Goal: Task Accomplishment & Management: Manage account settings

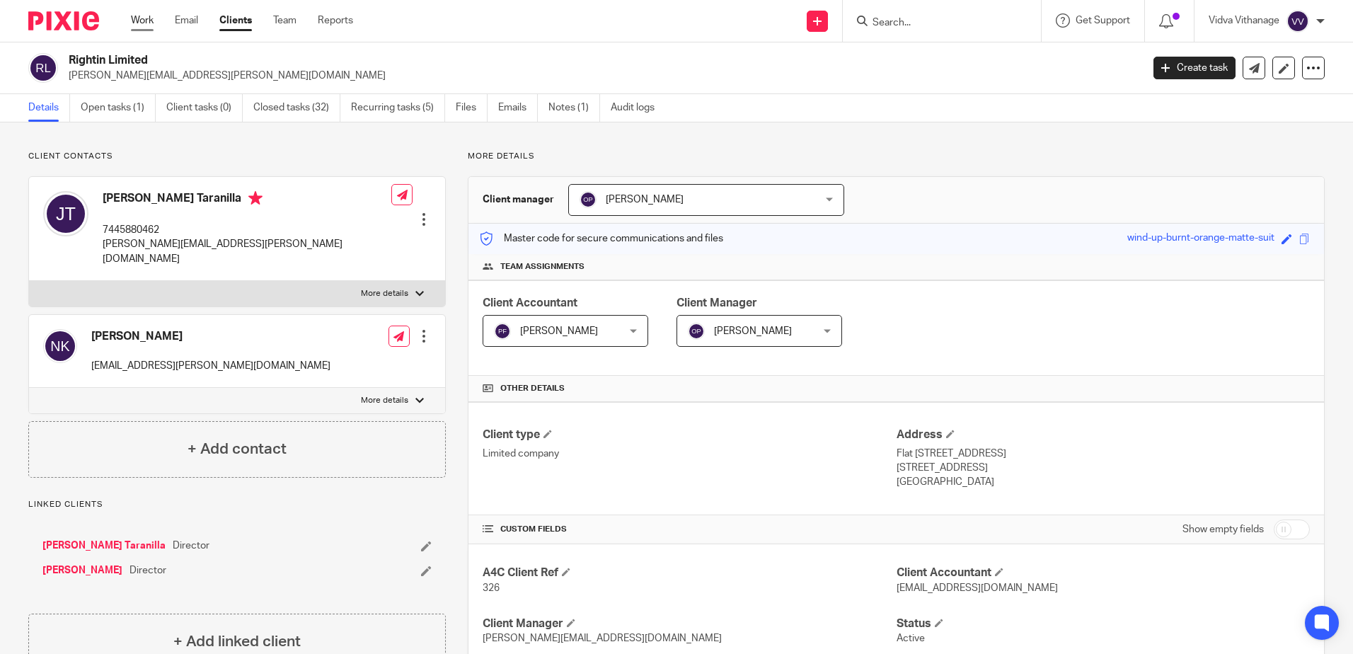
scroll to position [83, 0]
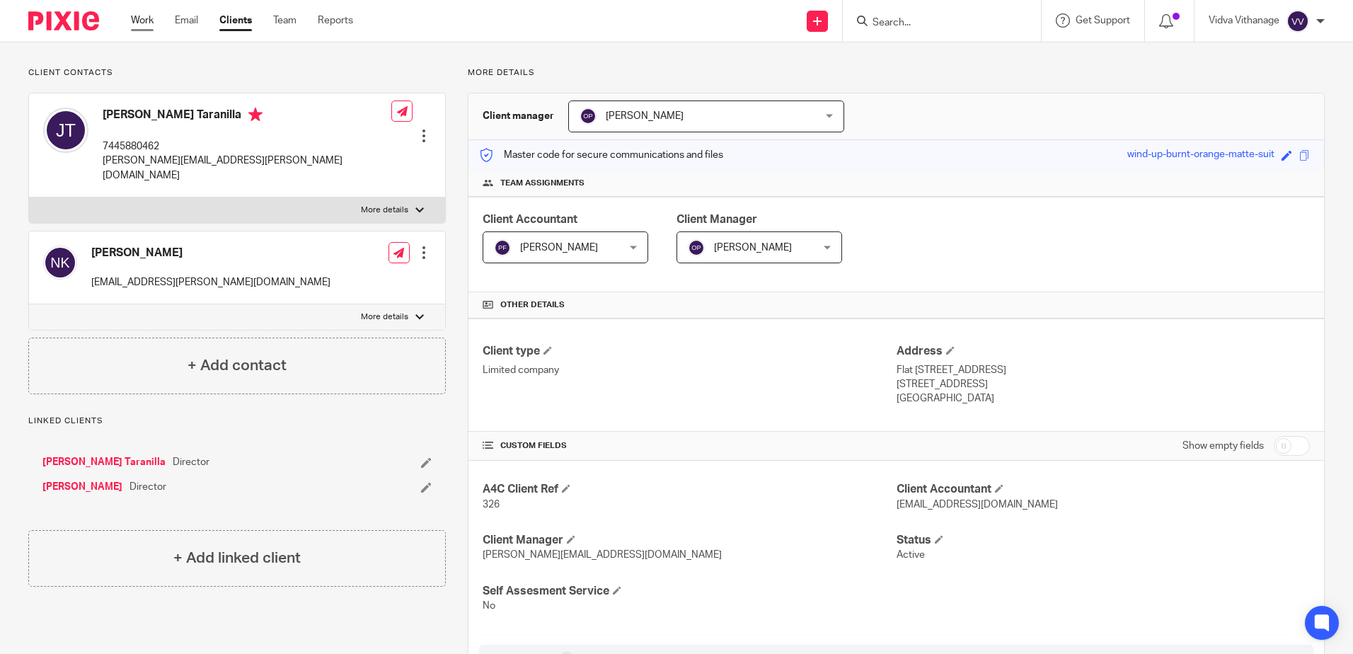
click at [142, 23] on link "Work" at bounding box center [142, 20] width 23 height 14
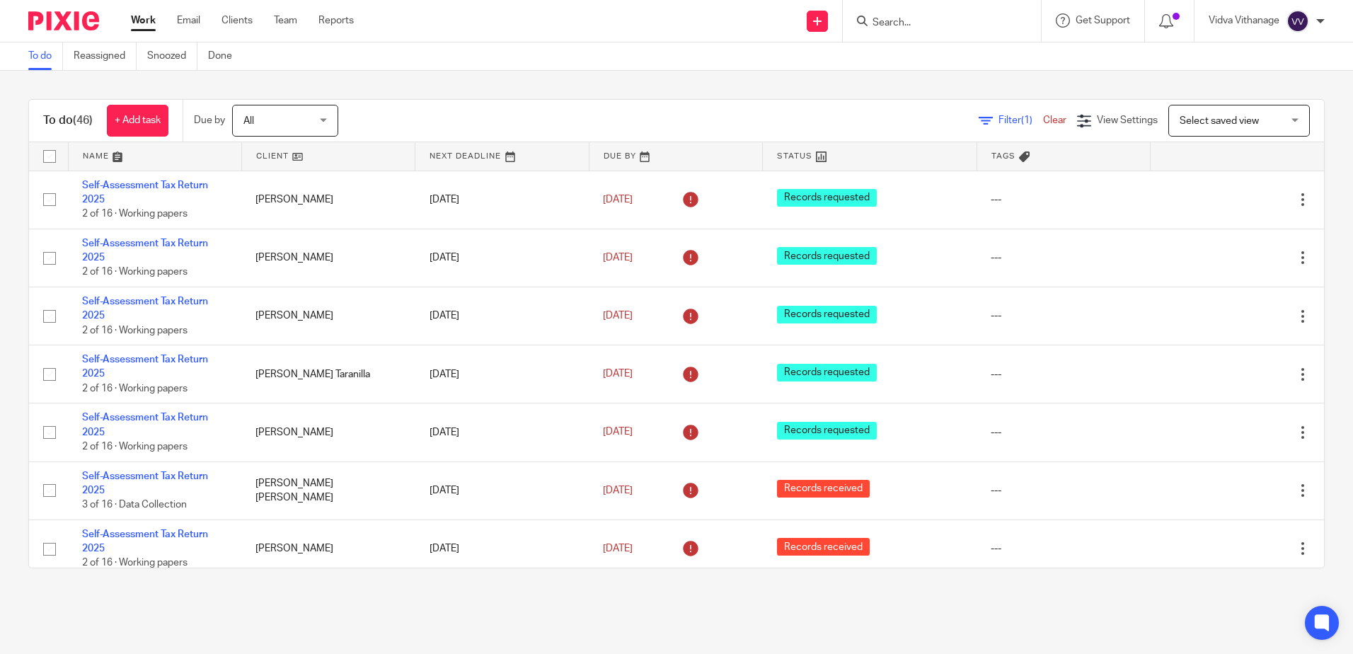
click at [998, 117] on span "Filter (1)" at bounding box center [1020, 120] width 45 height 10
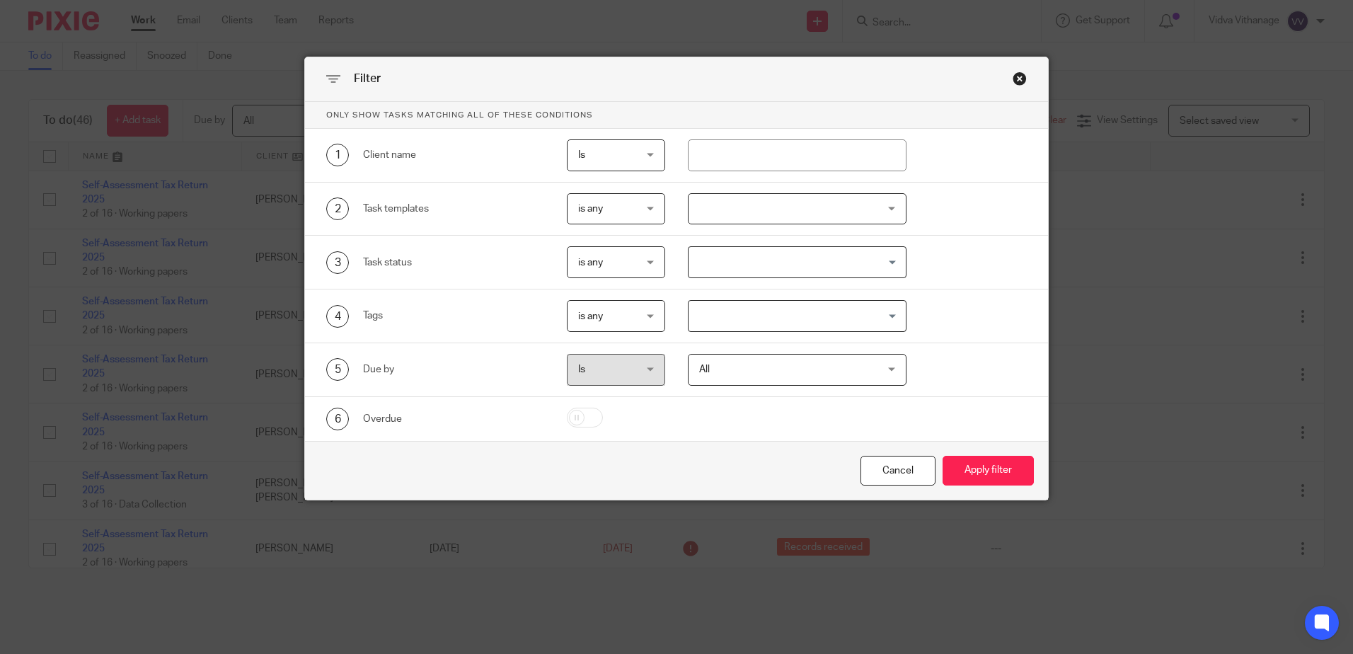
click at [1015, 81] on div "Close this dialog window" at bounding box center [1020, 78] width 14 height 14
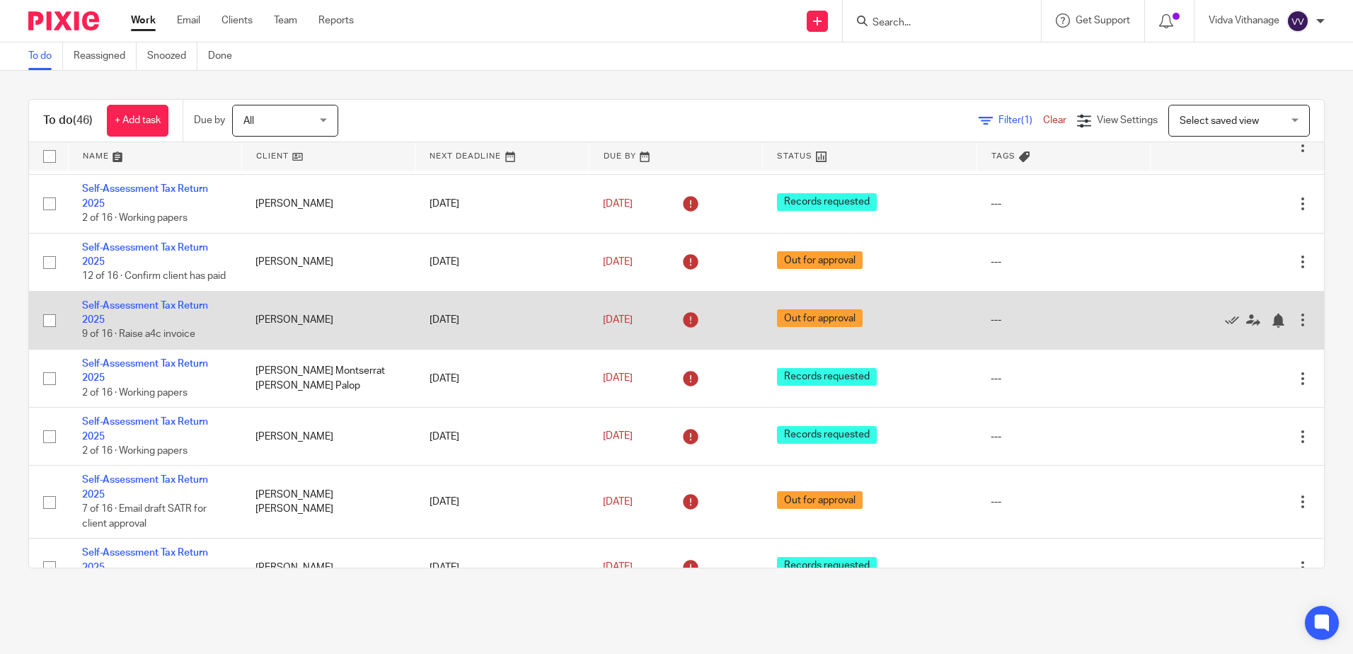
scroll to position [1226, 0]
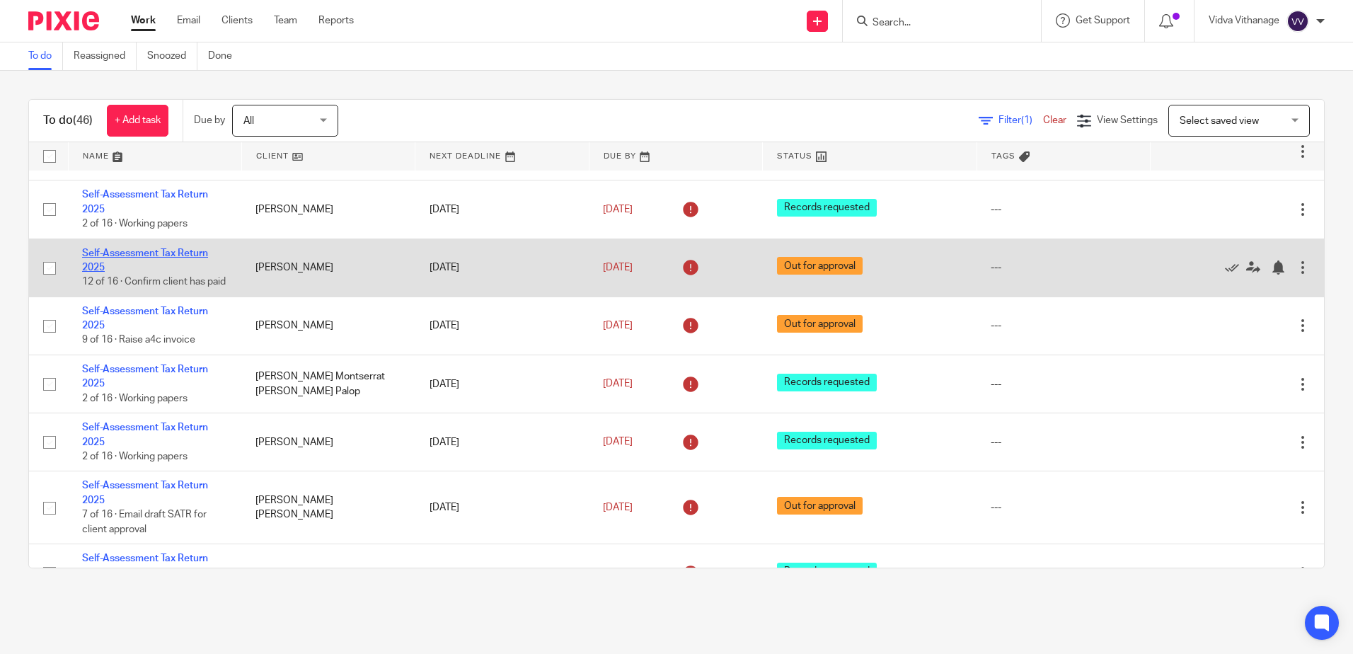
click at [110, 257] on link "Self-Assessment Tax Return 2025" at bounding box center [145, 260] width 126 height 24
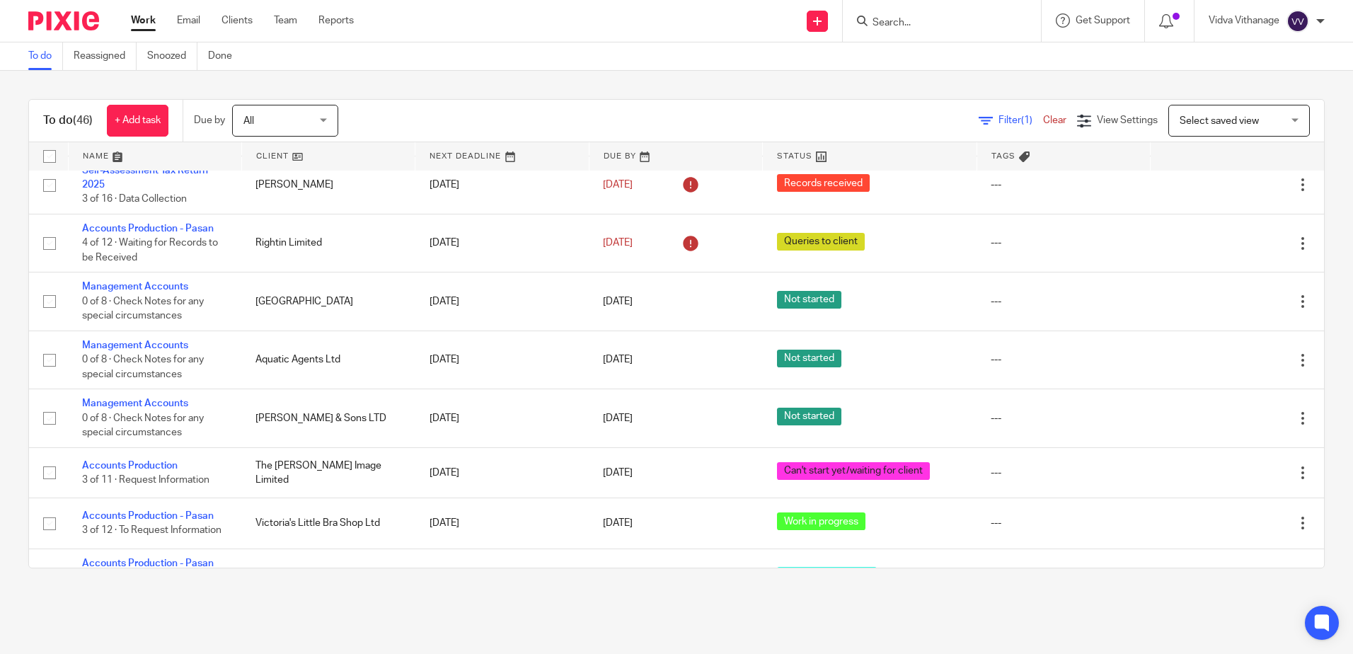
scroll to position [1729, 0]
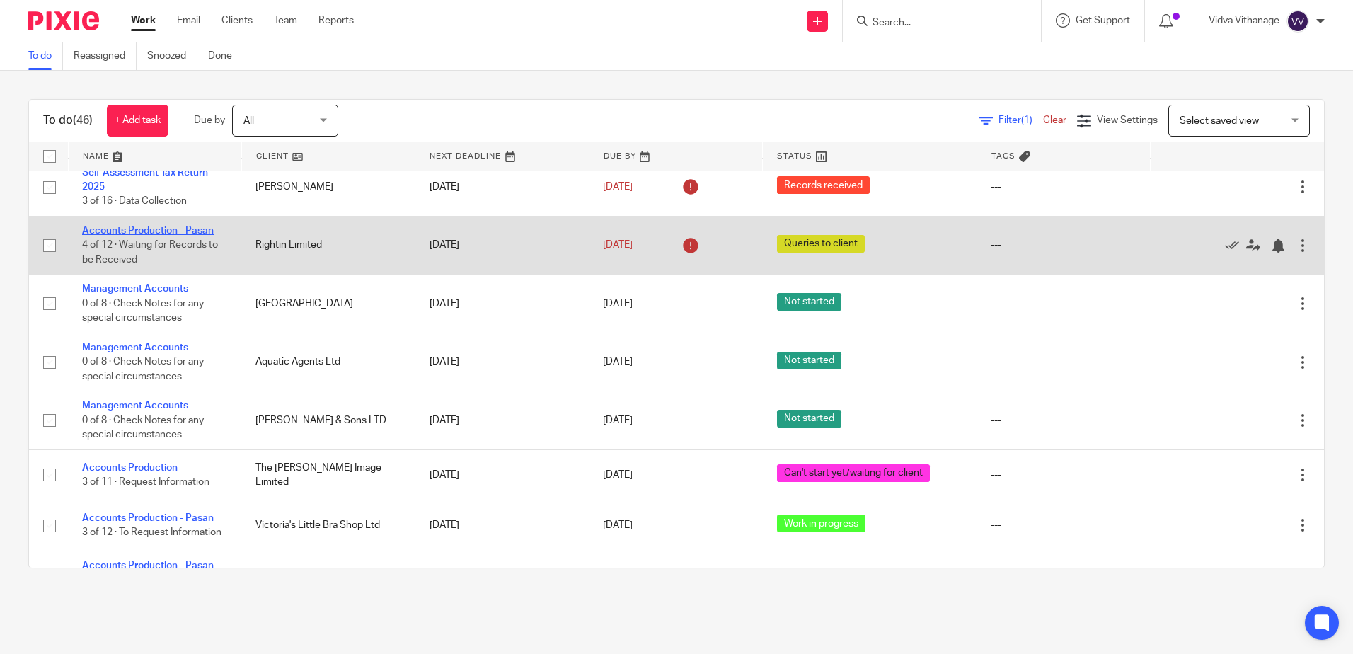
click at [142, 236] on link "Accounts Production - Pasan" at bounding box center [148, 231] width 132 height 10
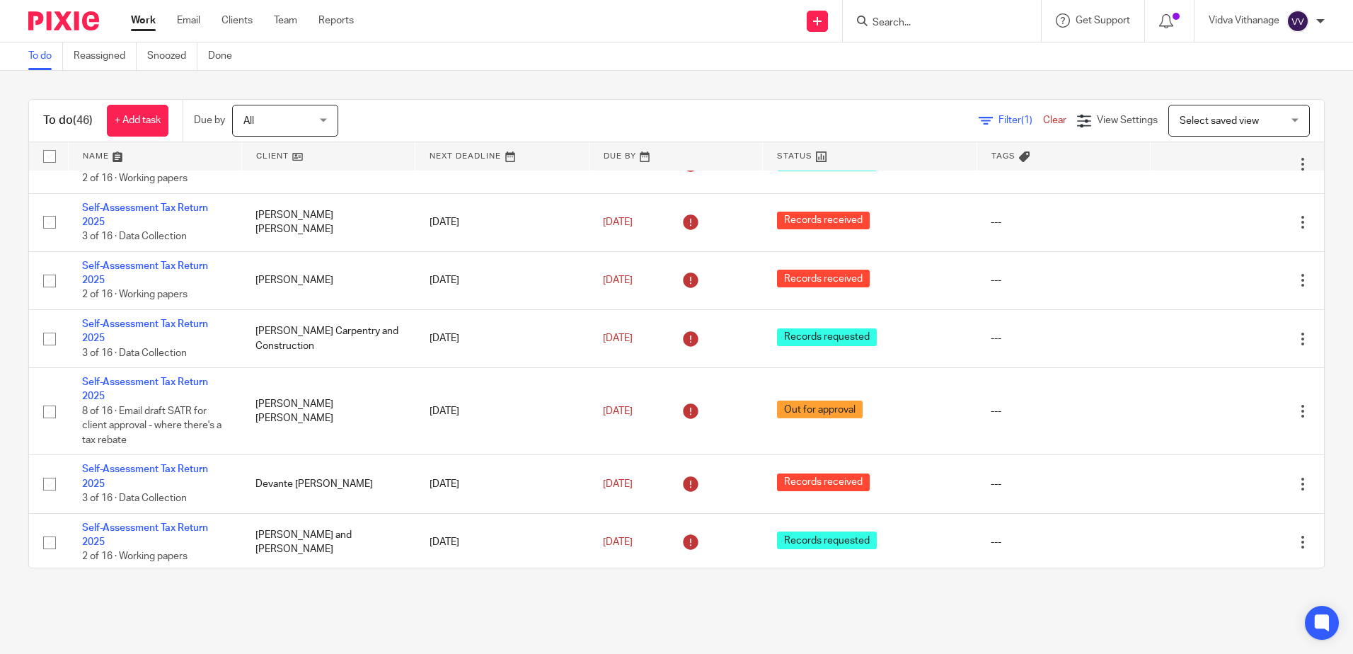
scroll to position [0, 0]
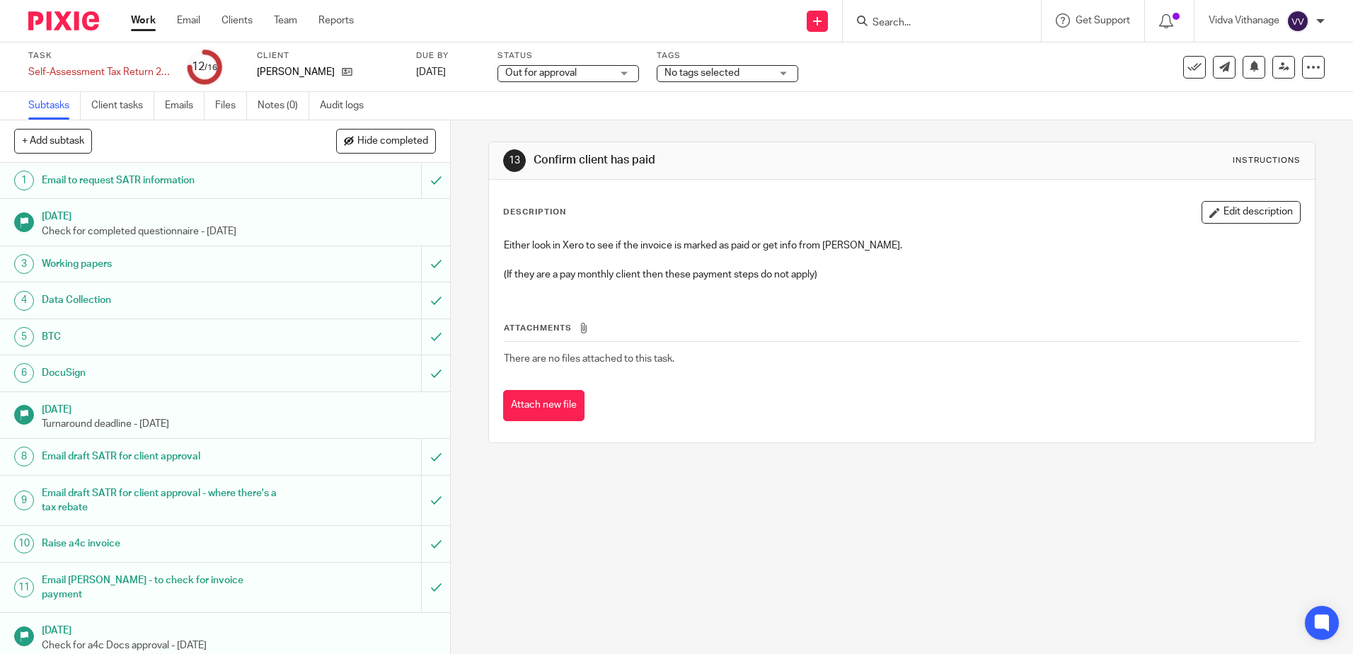
scroll to position [137, 0]
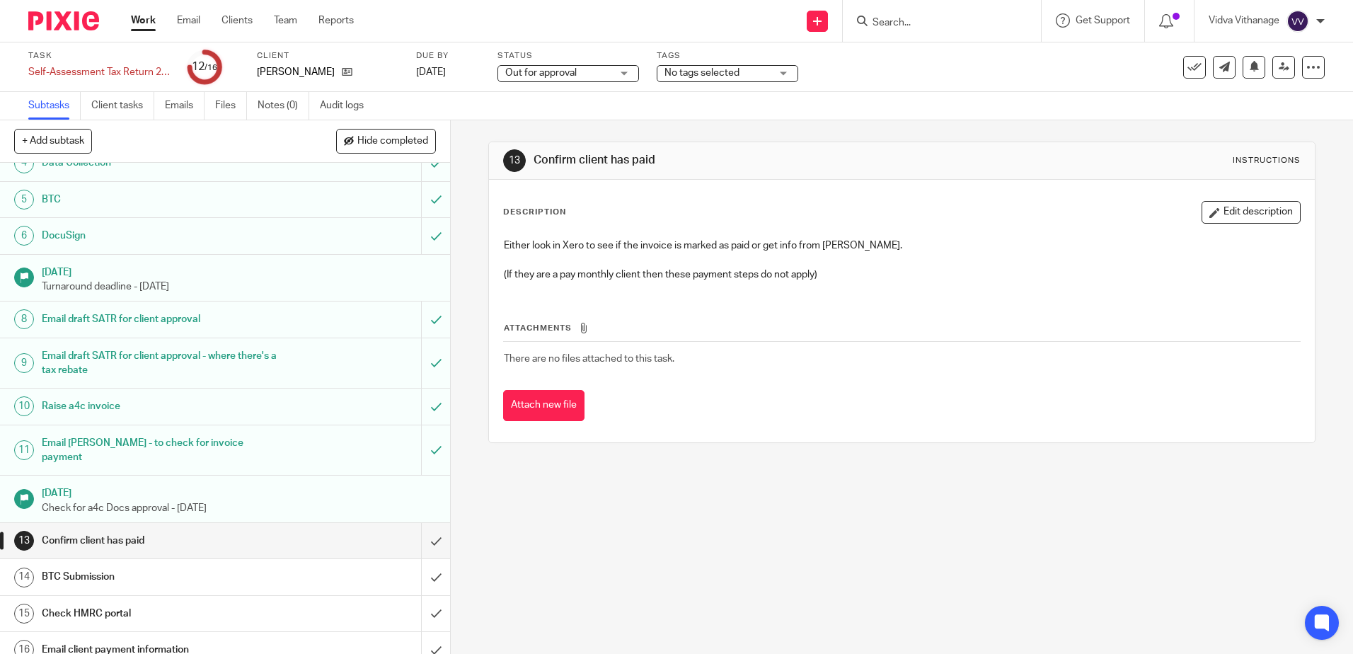
click at [577, 74] on span "Out for approval" at bounding box center [540, 73] width 71 height 10
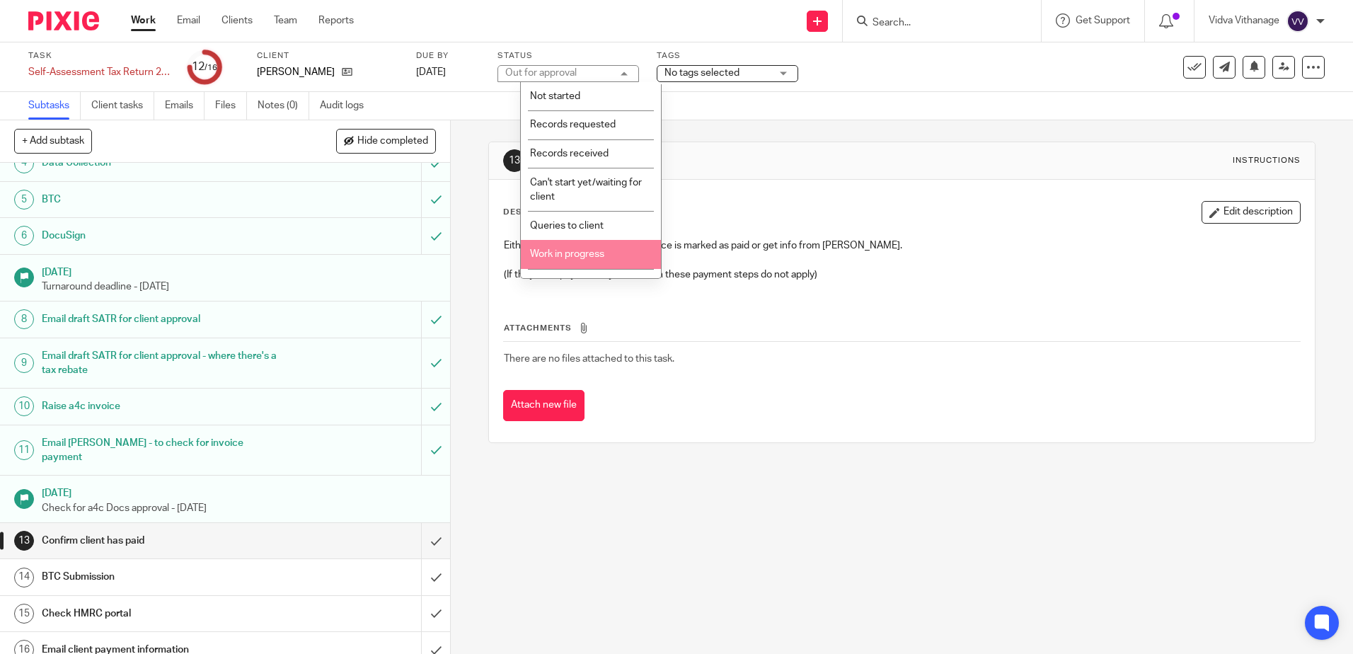
scroll to position [105, 0]
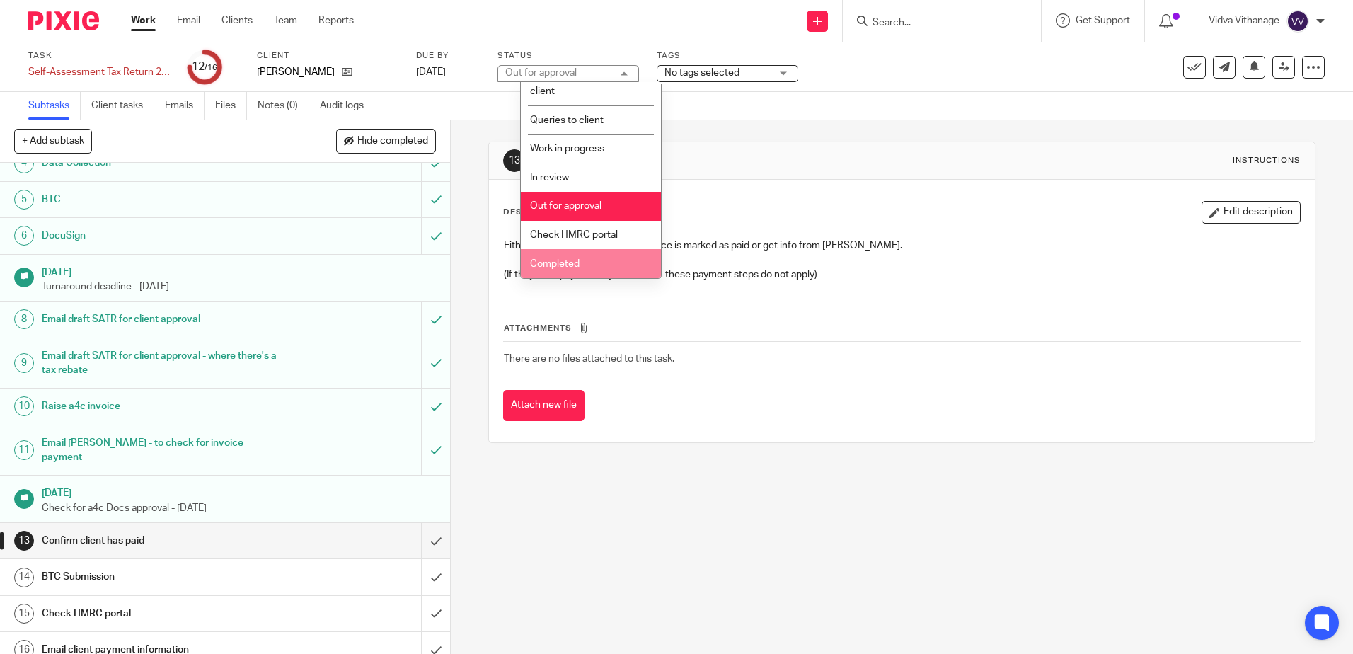
click at [565, 260] on span "Completed" at bounding box center [555, 264] width 50 height 10
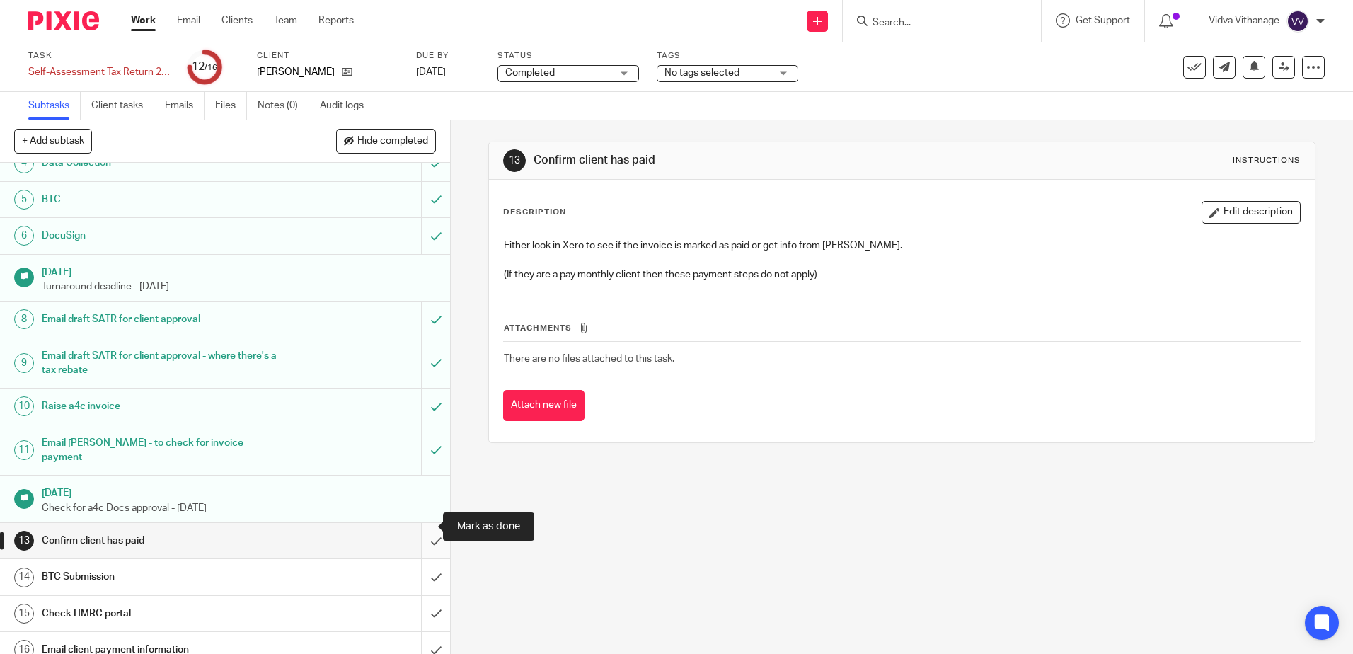
click at [422, 523] on input "submit" at bounding box center [225, 540] width 450 height 35
click at [420, 559] on input "submit" at bounding box center [225, 576] width 450 height 35
drag, startPoint x: 423, startPoint y: 594, endPoint x: 422, endPoint y: 626, distance: 31.2
click at [423, 596] on input "submit" at bounding box center [225, 613] width 450 height 35
click at [419, 639] on input "submit" at bounding box center [225, 649] width 450 height 35
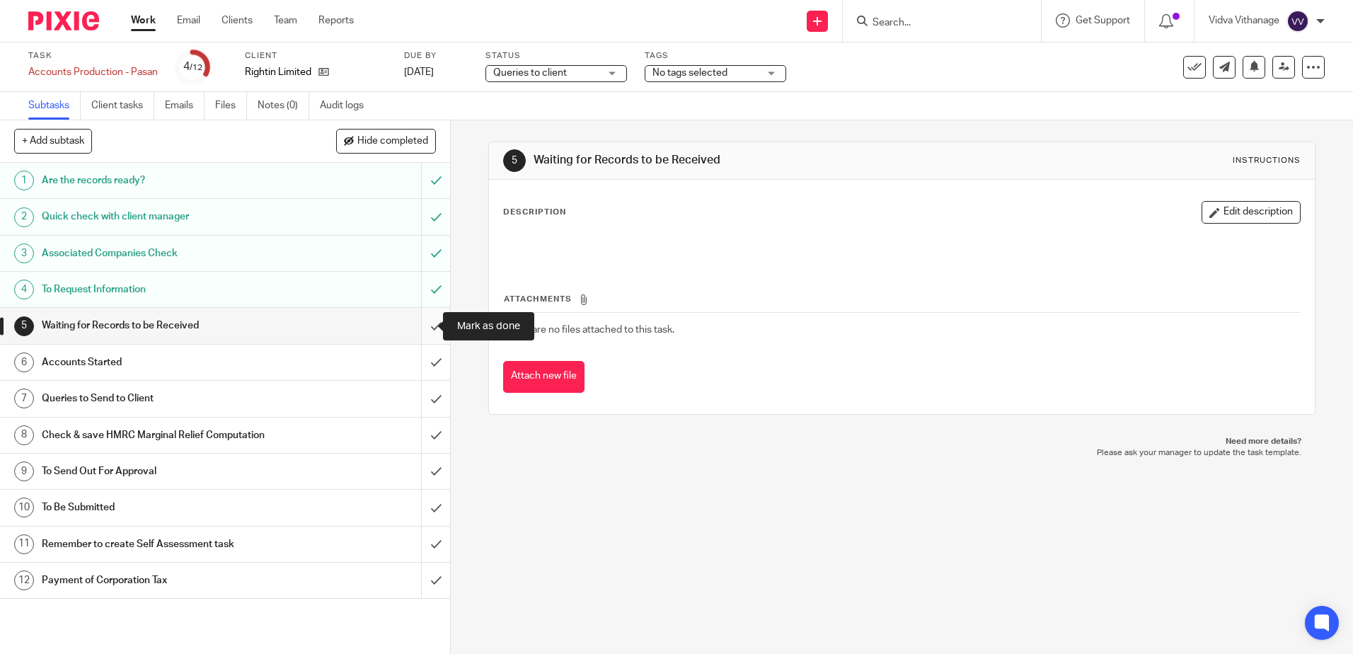
click at [419, 322] on input "submit" at bounding box center [225, 325] width 450 height 35
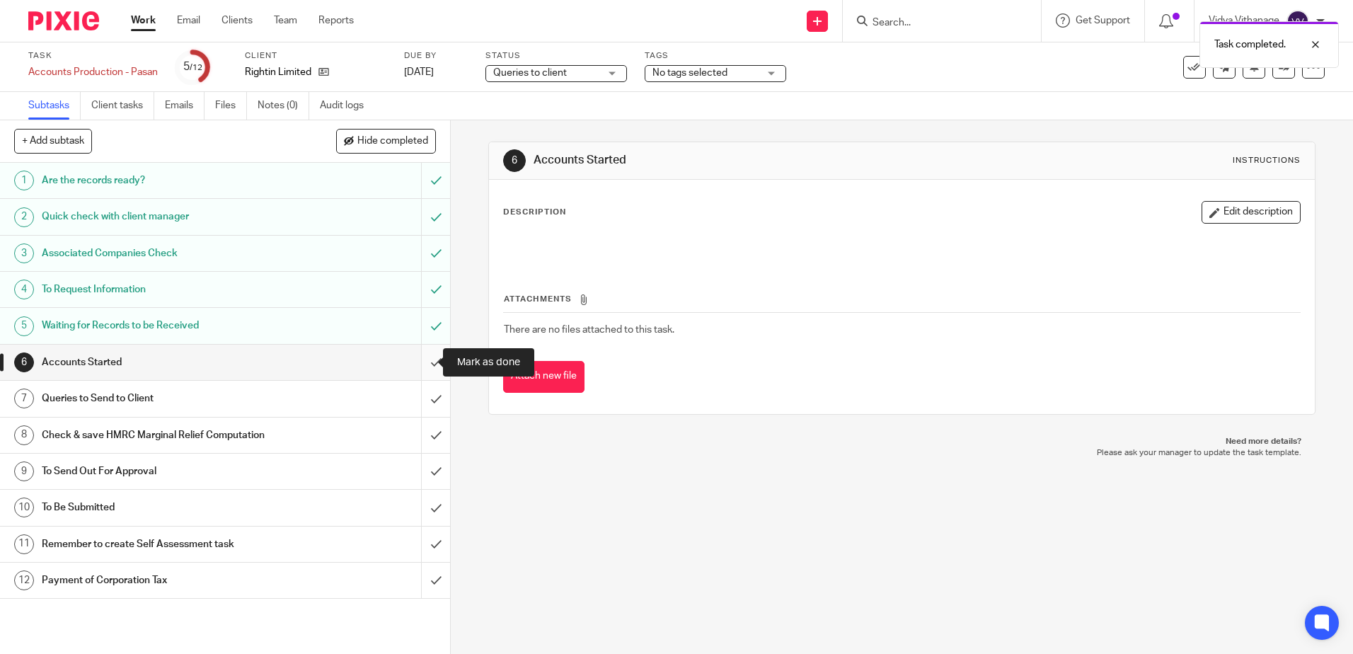
click at [424, 362] on input "submit" at bounding box center [225, 362] width 450 height 35
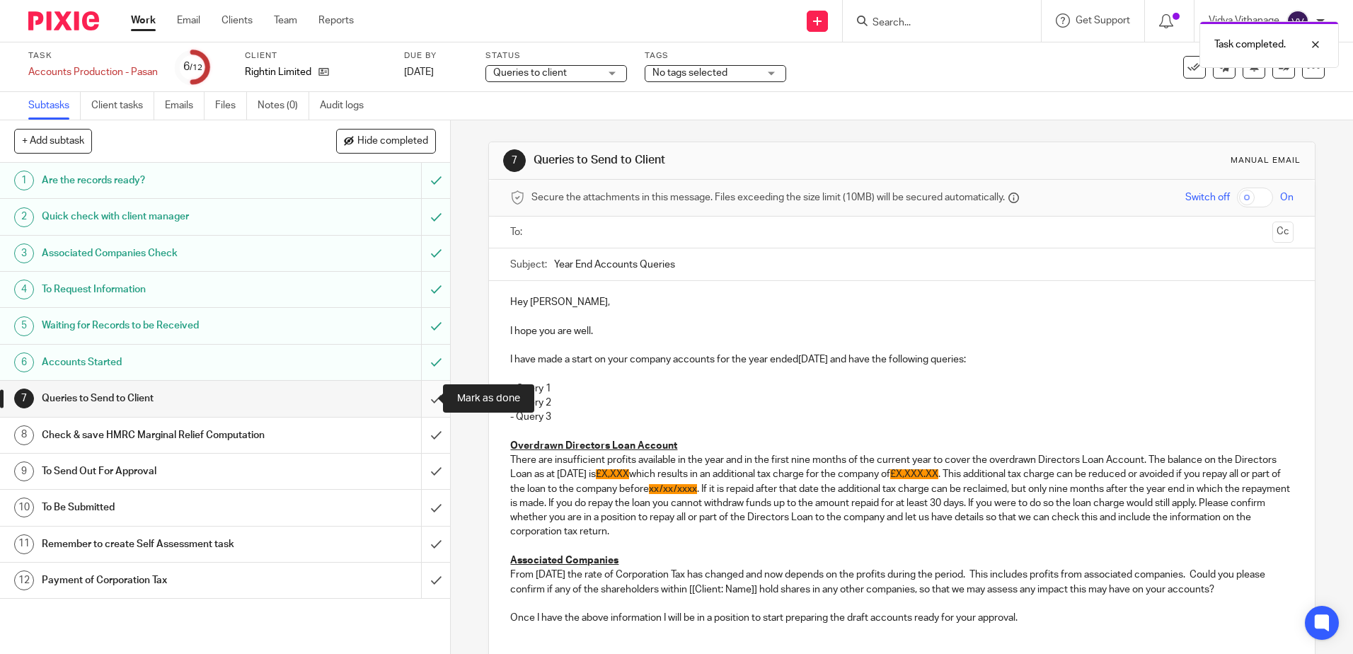
click at [428, 396] on input "submit" at bounding box center [225, 398] width 450 height 35
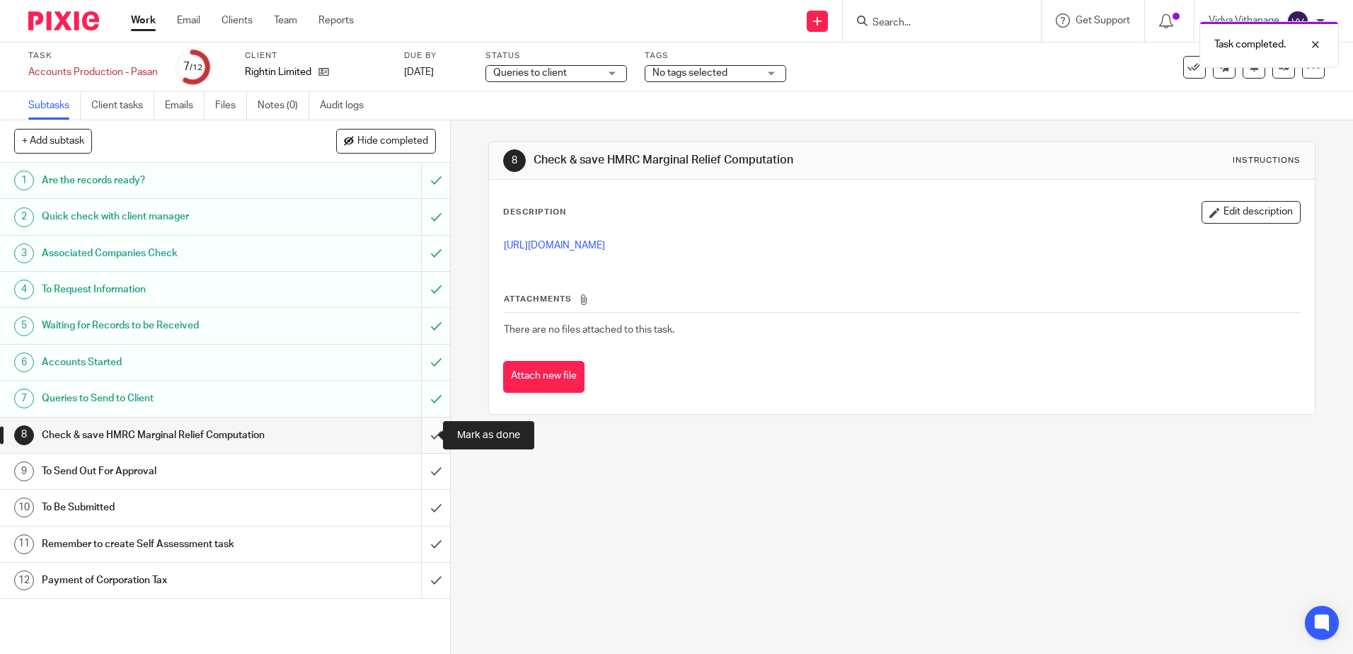
click at [426, 435] on input "submit" at bounding box center [225, 434] width 450 height 35
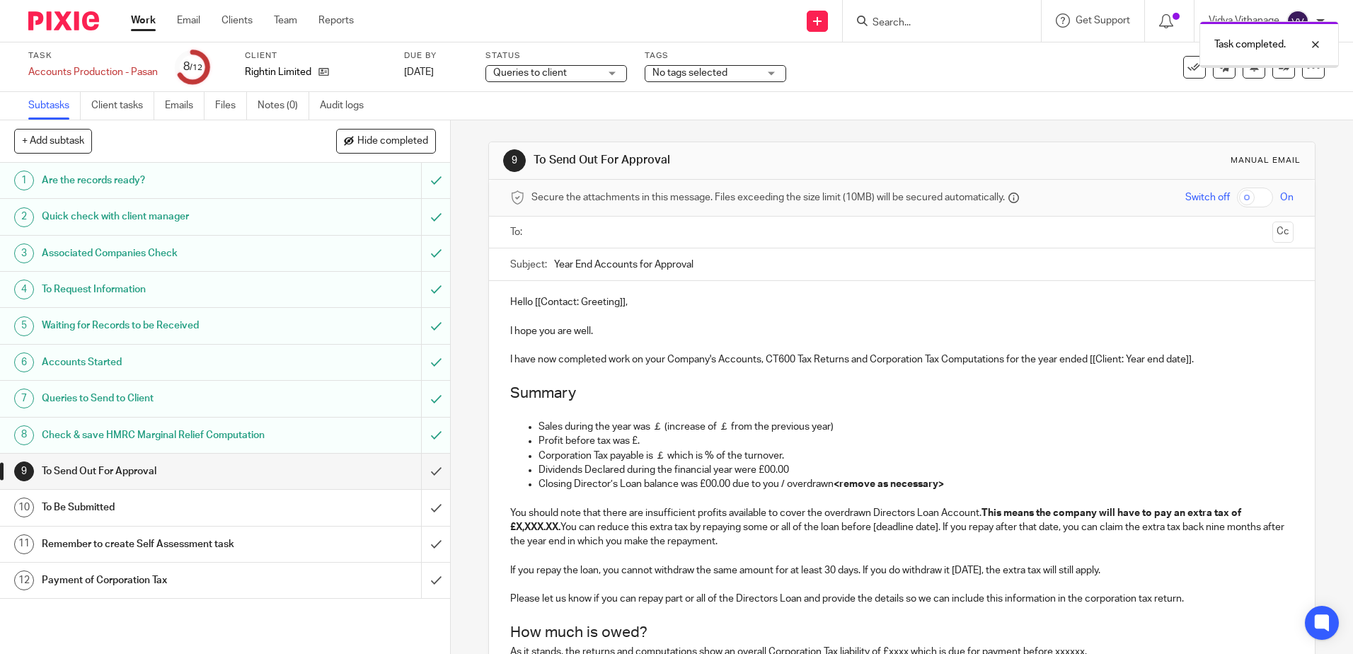
click at [667, 225] on input "text" at bounding box center [901, 232] width 730 height 16
click at [1272, 237] on button "Cc" at bounding box center [1282, 233] width 21 height 21
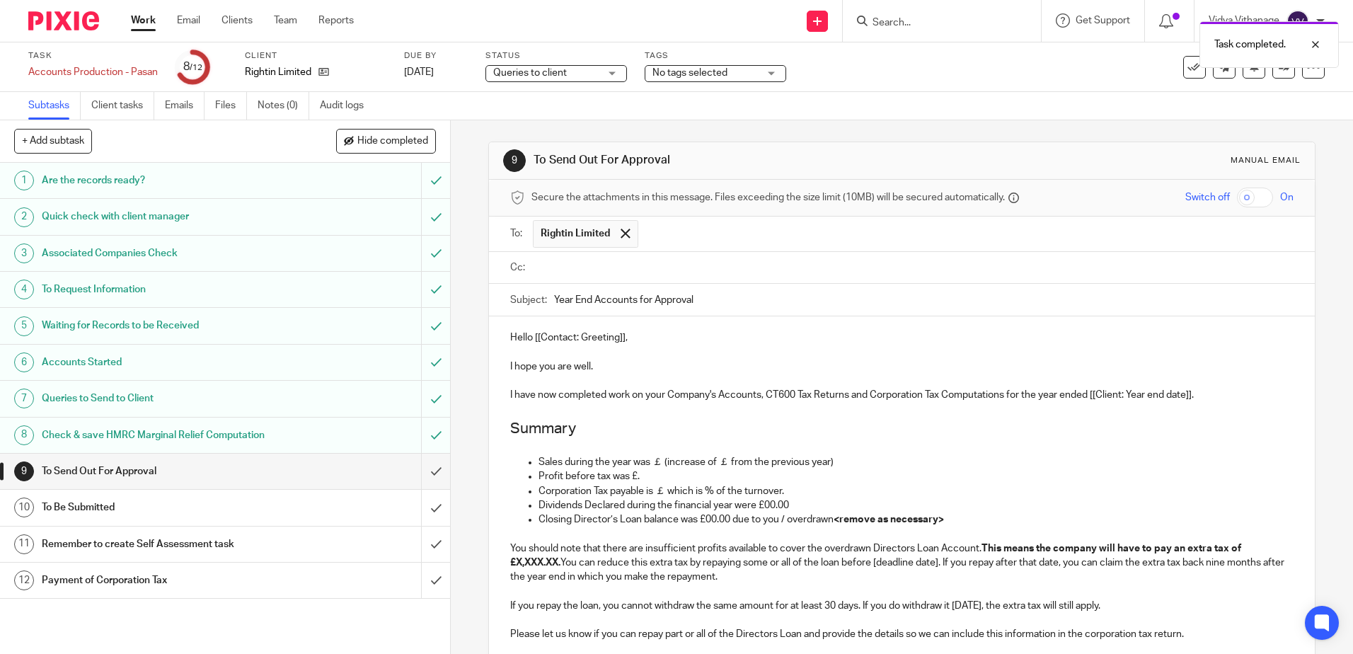
click at [856, 270] on input "text" at bounding box center [911, 268] width 751 height 16
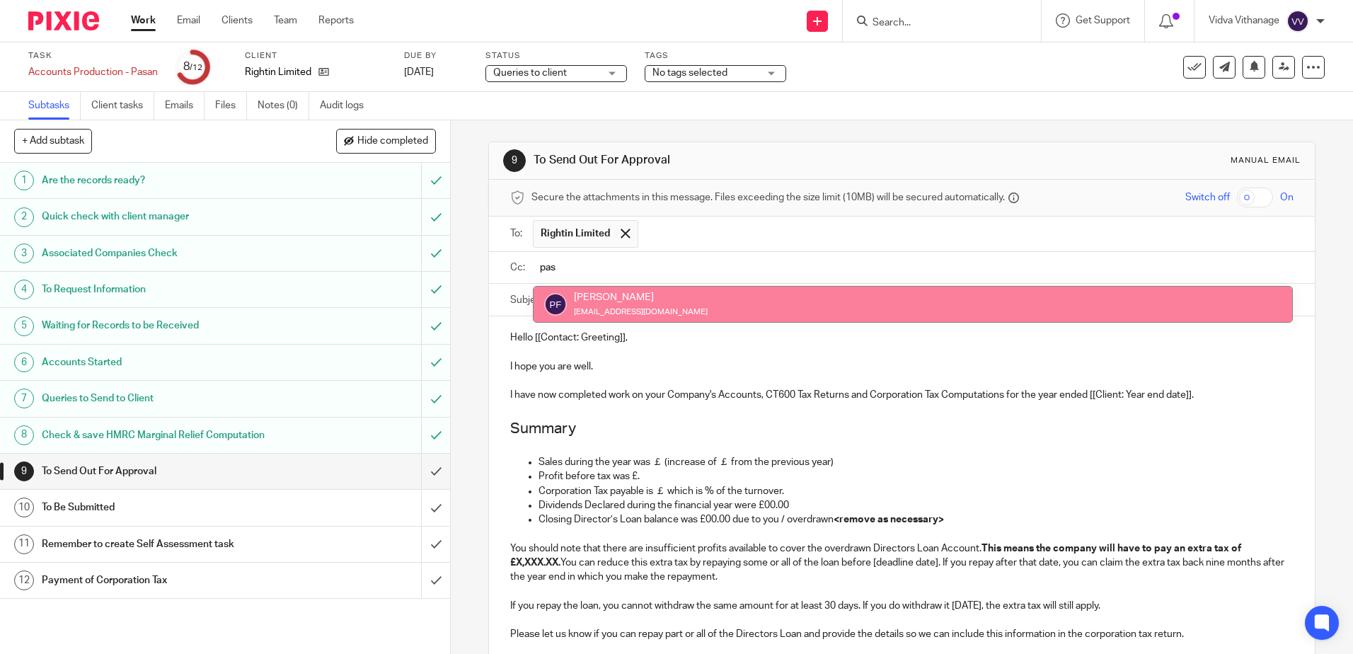
type input "pasa"
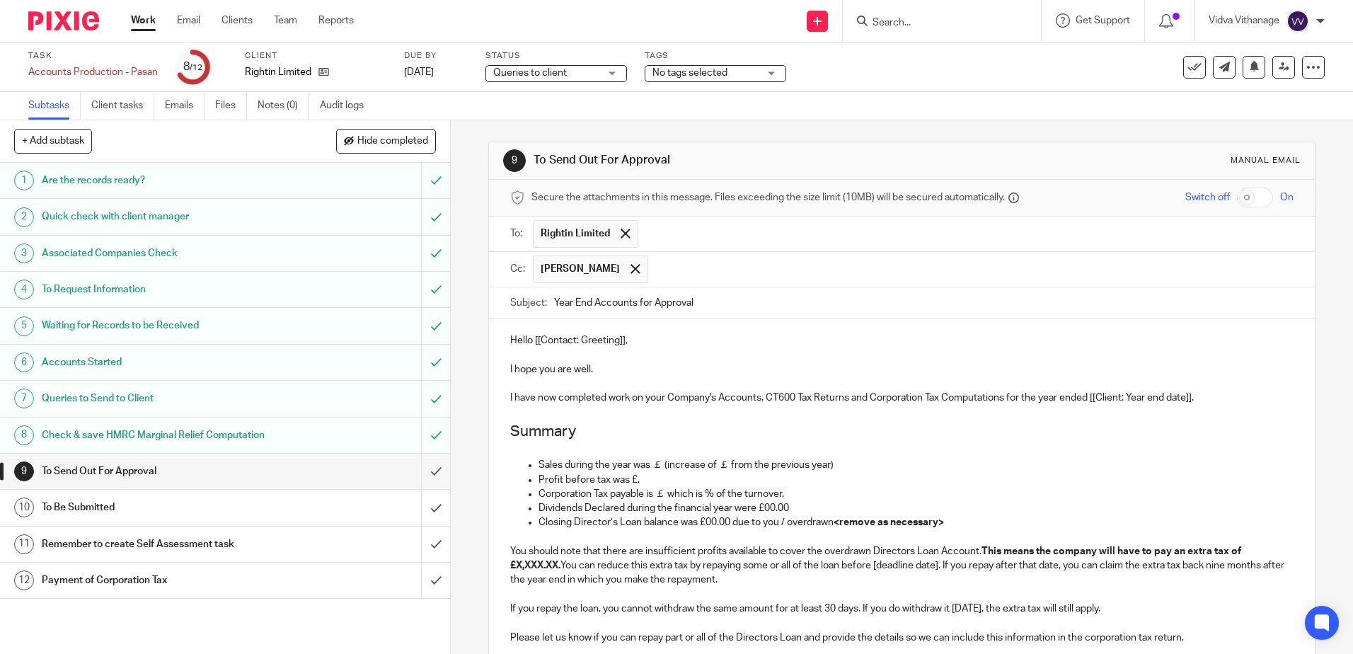
click at [762, 306] on input "Year End Accounts for Approval" at bounding box center [923, 303] width 739 height 32
drag, startPoint x: 238, startPoint y: 74, endPoint x: 311, endPoint y: 74, distance: 73.6
click at [311, 74] on div "Task Accounts Production - Pasan Save Accounts Production - Pasan 8 /12 Client …" at bounding box center [568, 67] width 1081 height 34
copy div "Rightin Limited"
click at [727, 311] on input "Year End Accounts for Approval -" at bounding box center [923, 303] width 739 height 32
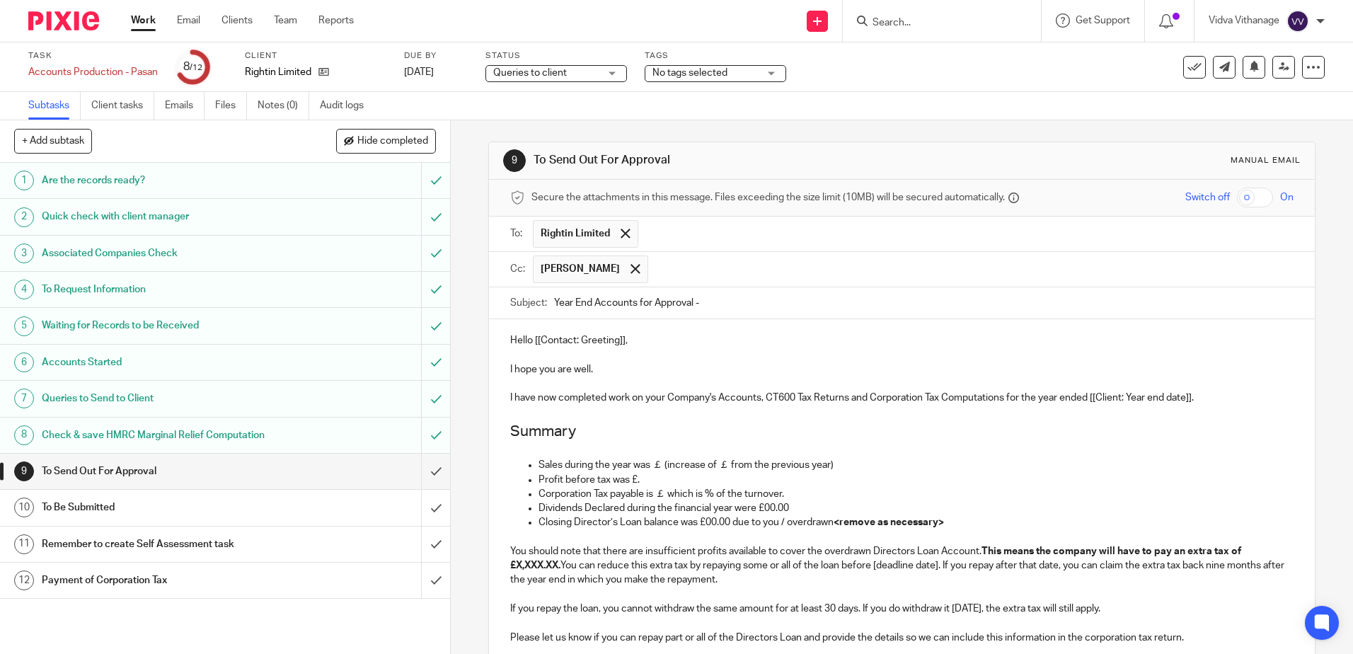
paste input "Rightin Limited"
type input "Year End Accounts for Approval - Rightin Limited"
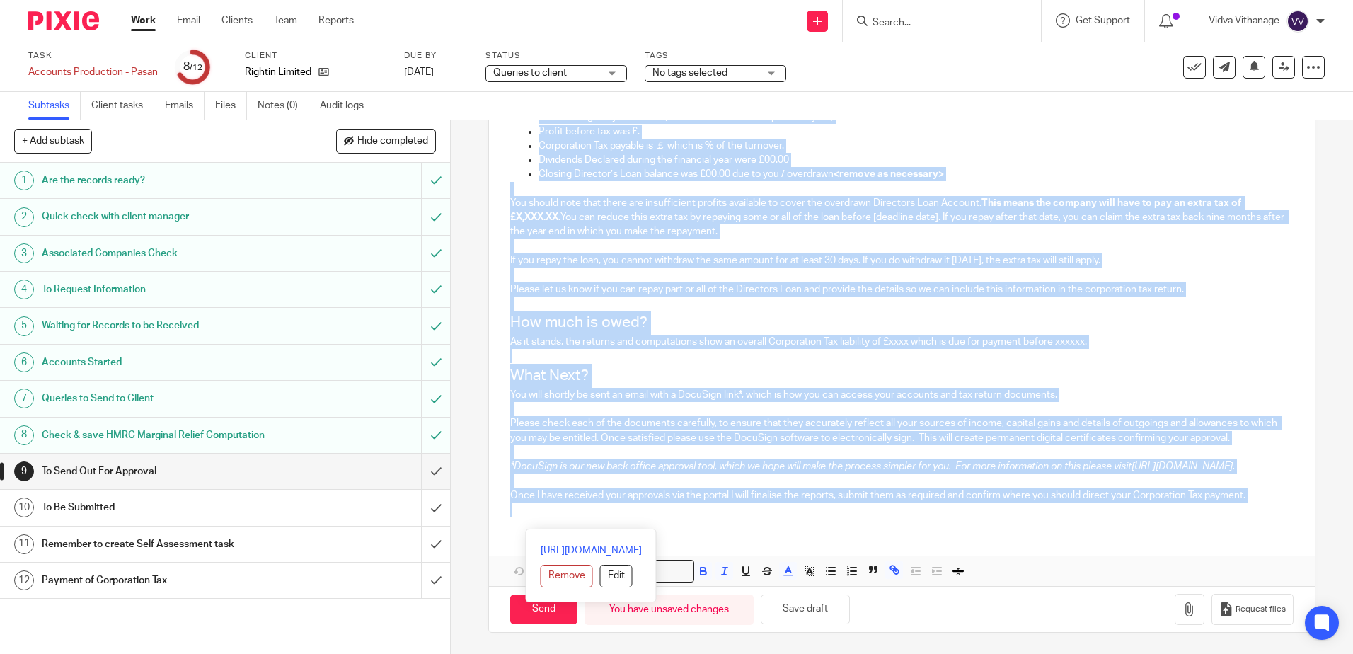
drag, startPoint x: 638, startPoint y: 409, endPoint x: 1100, endPoint y: 690, distance: 540.8
click at [1100, 653] on html "Work Email Clients Team Reports Work Email Clients Team Reports Settings Send n…" at bounding box center [676, 327] width 1353 height 654
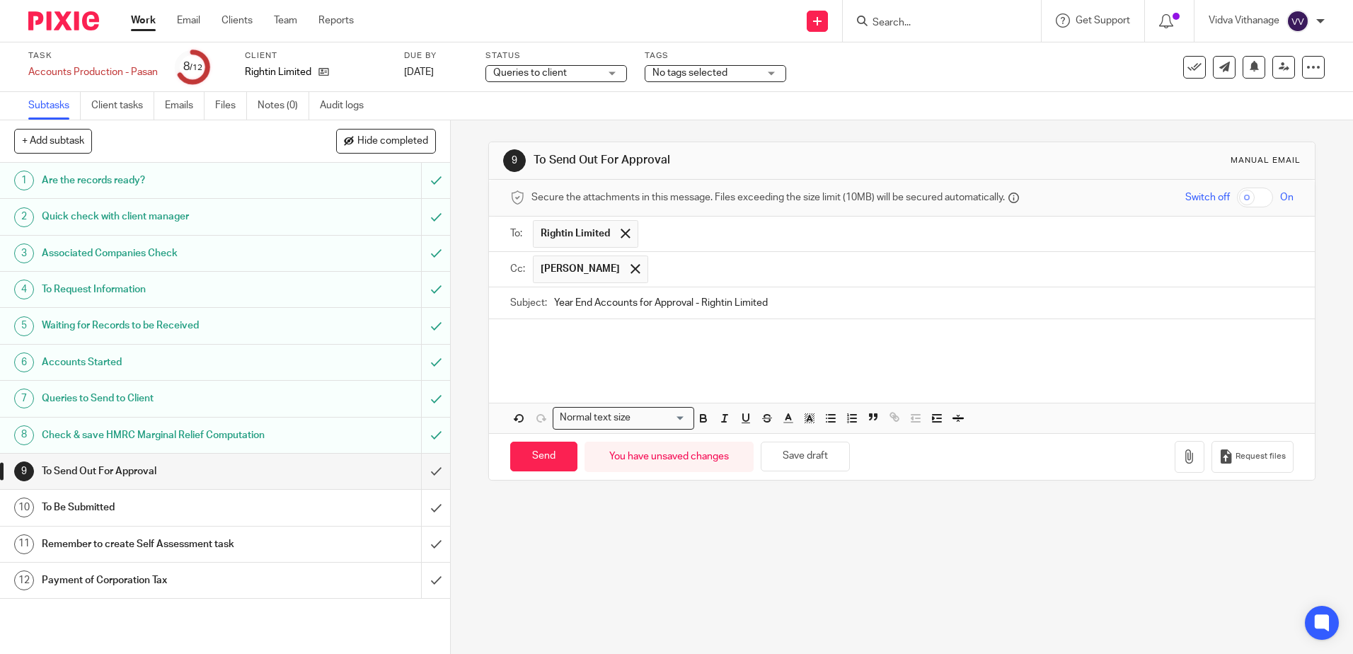
click at [551, 349] on div at bounding box center [901, 346] width 825 height 55
click at [567, 353] on div at bounding box center [901, 346] width 825 height 55
click at [676, 376] on div "Rightin Limited Attachments Normal text size Loading... Remove Edit" at bounding box center [901, 375] width 825 height 113
click at [587, 337] on p "Rightin Limited" at bounding box center [901, 340] width 783 height 14
drag, startPoint x: 584, startPoint y: 340, endPoint x: 478, endPoint y: 340, distance: 106.1
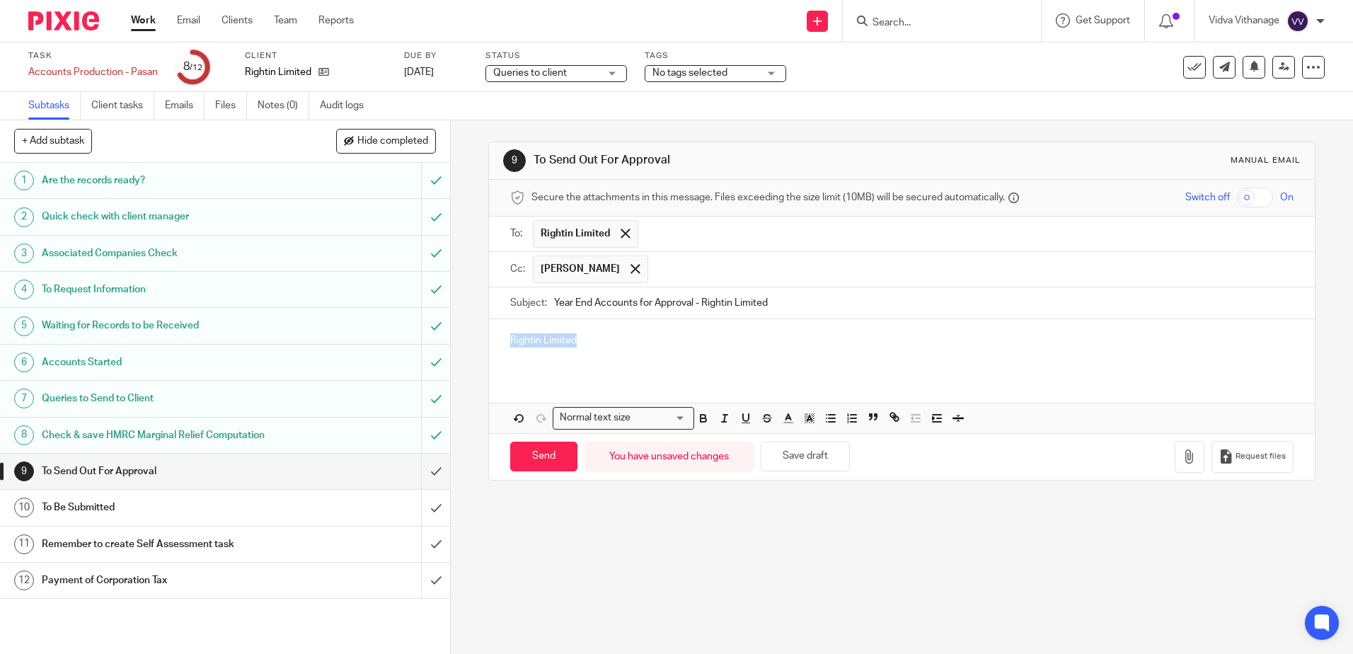
click at [478, 340] on div "9 To Send Out For Approval Manual email Secure the attachments in this message.…" at bounding box center [902, 387] width 902 height 534
paste div
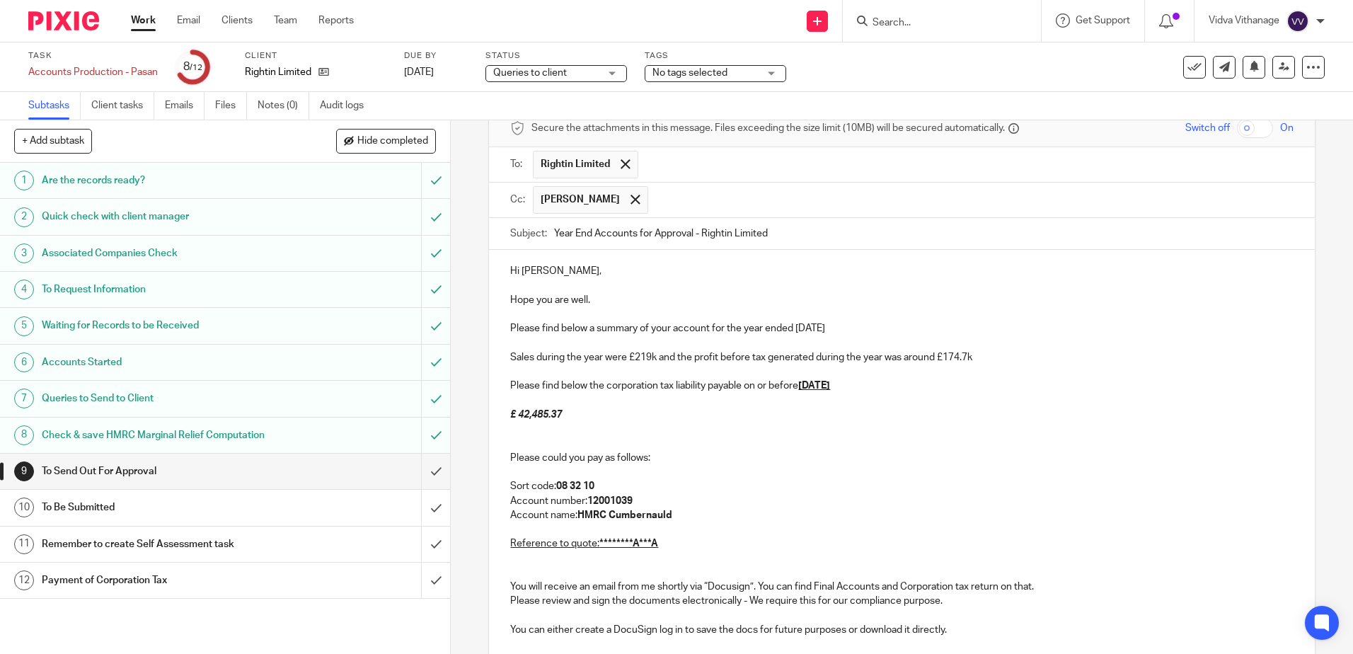
click at [887, 327] on p "Please find below a summary of your account for the year ended 31st Mar 2025" at bounding box center [901, 328] width 783 height 14
click at [650, 360] on p "Sales during the year were £219k and the profit before tax generated during the…" at bounding box center [901, 357] width 783 height 14
click at [640, 323] on p "Please find below a summary of your account for the year ended 31st December 20…" at bounding box center [901, 328] width 783 height 14
click at [647, 357] on p "Sales during the year were £219k and the profit before tax generated during the…" at bounding box center [901, 357] width 783 height 14
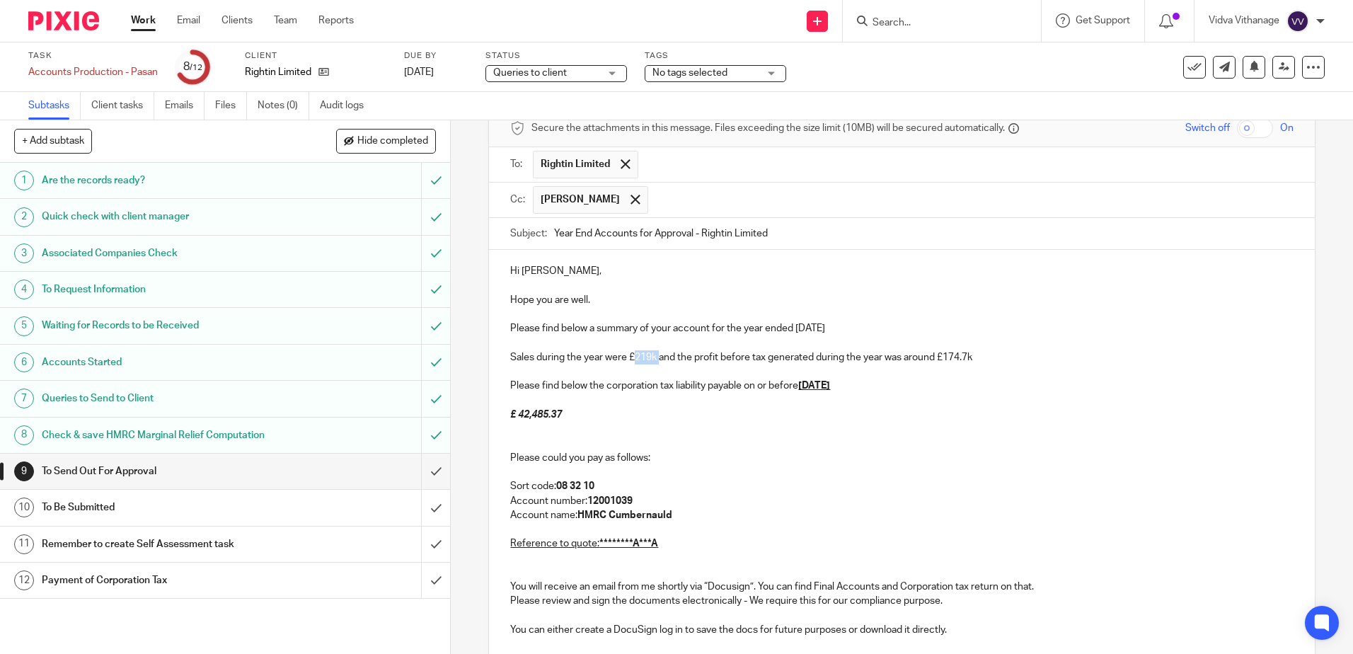
click at [644, 359] on p "Sales during the year were £219k and the profit before tax generated during the…" at bounding box center [901, 357] width 783 height 14
click at [706, 355] on p "Sales during the year were £13.6k and the profit before tax generated during th…" at bounding box center [901, 357] width 783 height 14
drag, startPoint x: 765, startPoint y: 357, endPoint x: 720, endPoint y: 355, distance: 45.3
click at [720, 355] on p "Sales during the year were £13.6k and the loss before tax generated during the …" at bounding box center [901, 357] width 783 height 14
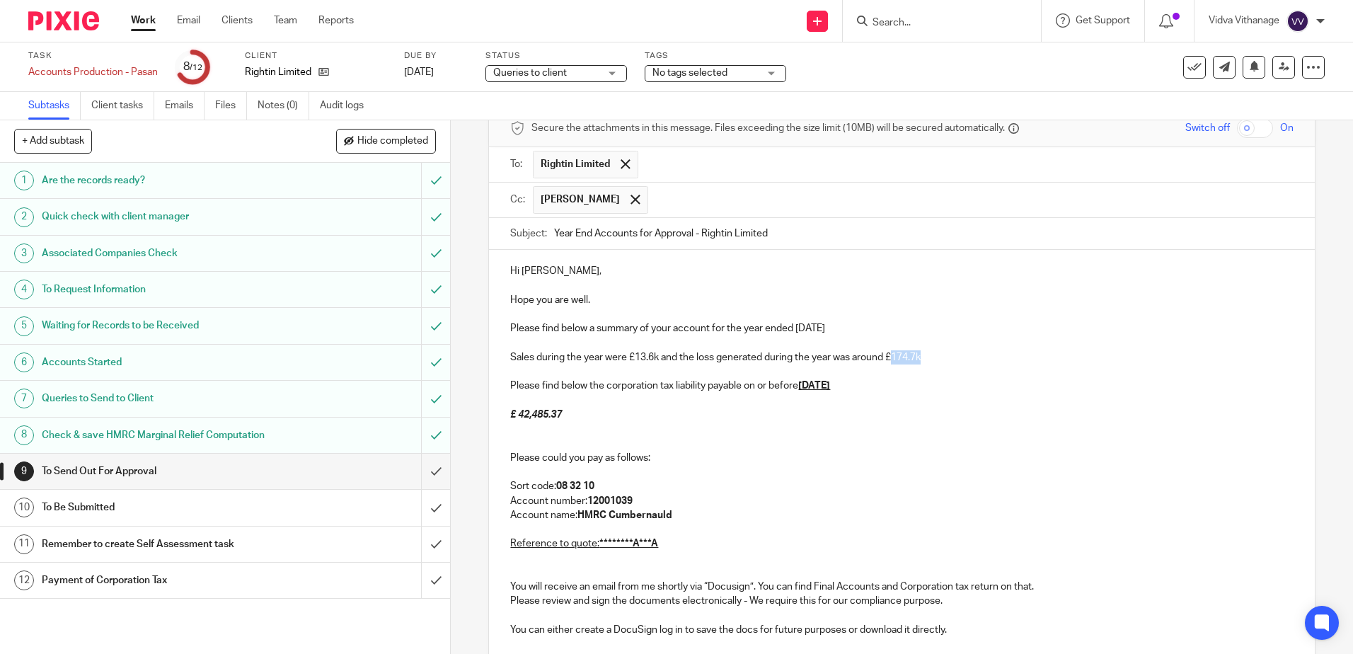
drag, startPoint x: 929, startPoint y: 357, endPoint x: 890, endPoint y: 360, distance: 39.0
click at [890, 360] on p "Sales during the year were £13.6k and the loss generated during the year was ar…" at bounding box center [901, 357] width 783 height 14
click at [968, 363] on p "Sales during the year were £13.6k and the loss generated during the year was ar…" at bounding box center [901, 357] width 783 height 14
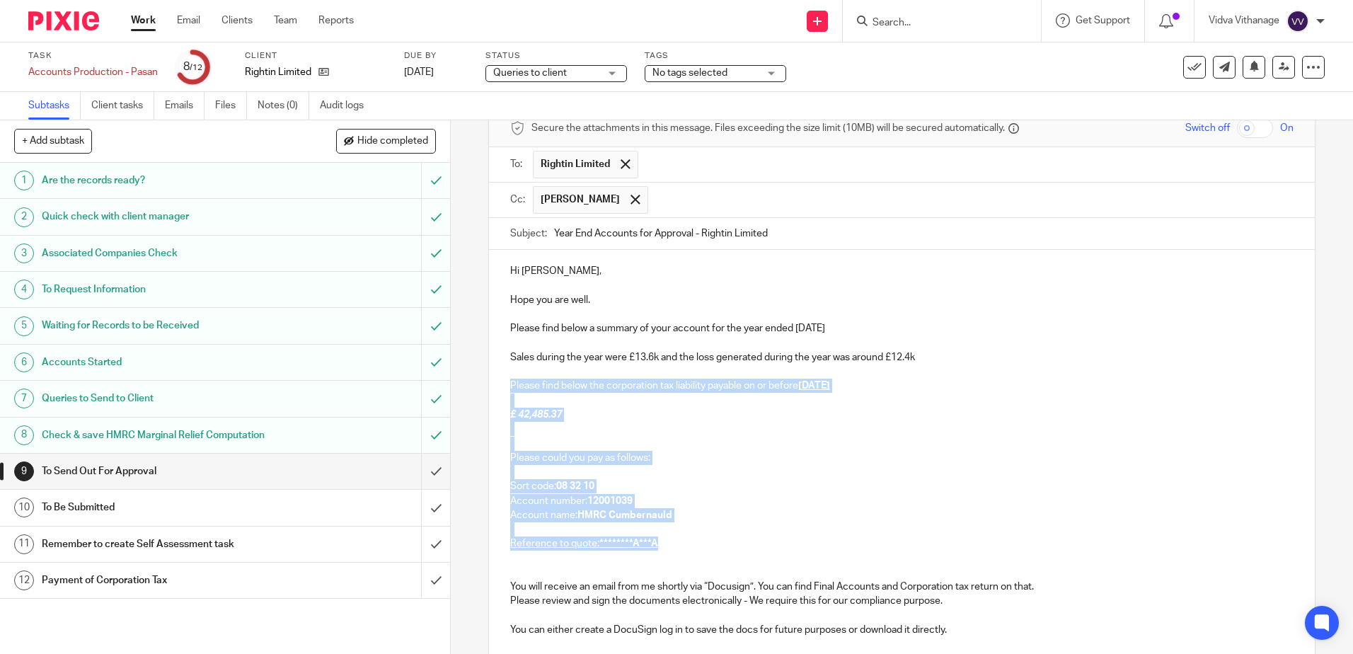
drag, startPoint x: 609, startPoint y: 524, endPoint x: 468, endPoint y: 385, distance: 197.6
click at [468, 385] on div "9 To Send Out For Approval Manual email Secure the attachments in this message.…" at bounding box center [902, 387] width 902 height 534
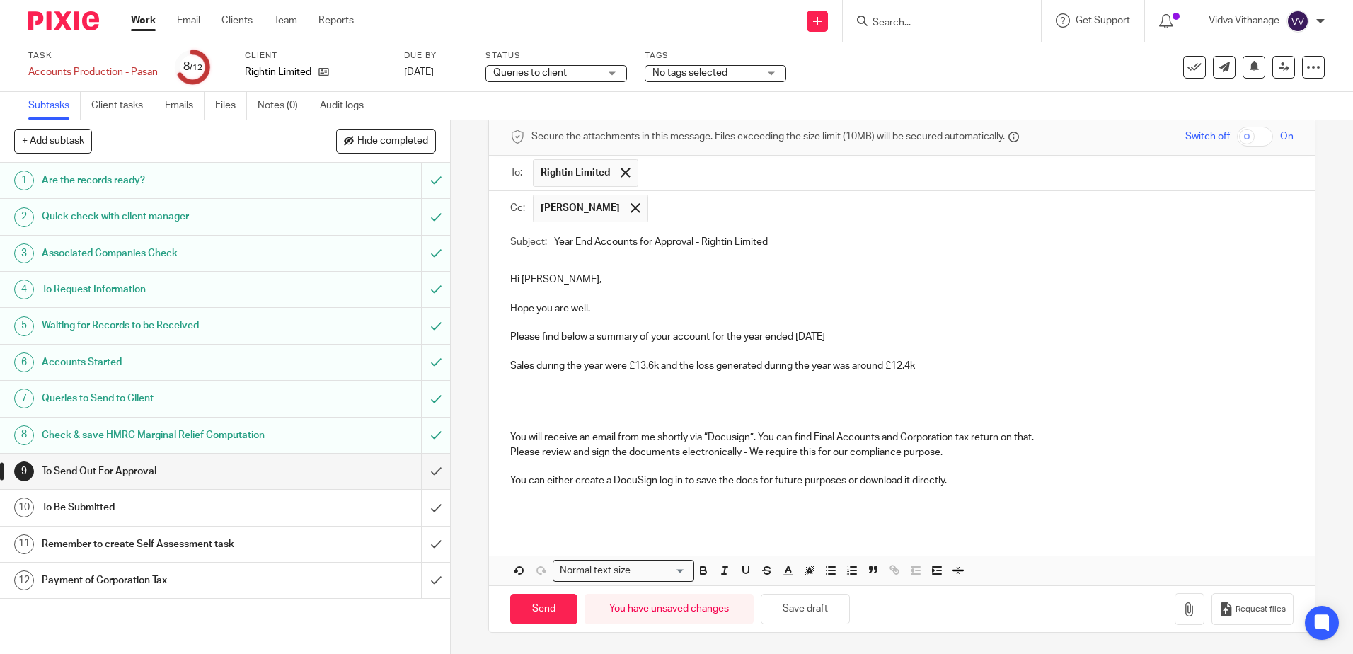
scroll to position [47, 0]
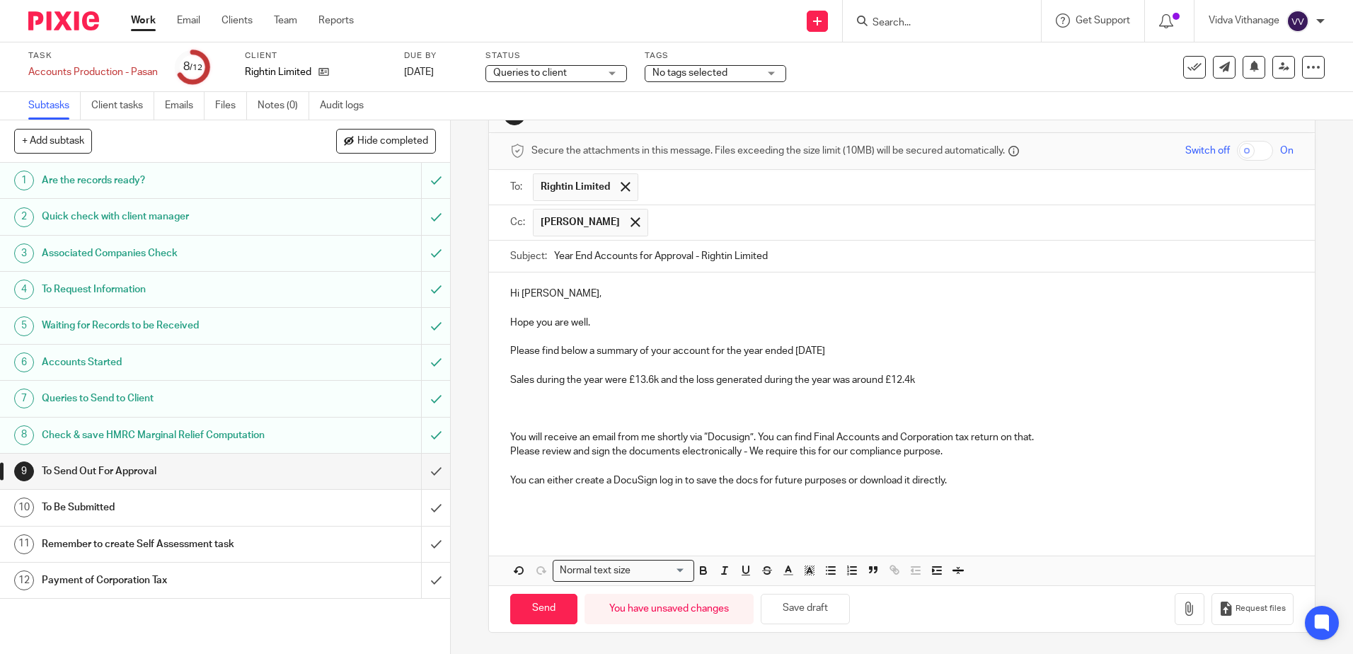
click at [1055, 384] on p "Sales during the year were £13.6k and the loss generated during the year was ar…" at bounding box center [901, 380] width 783 height 14
click at [746, 407] on p at bounding box center [901, 408] width 783 height 14
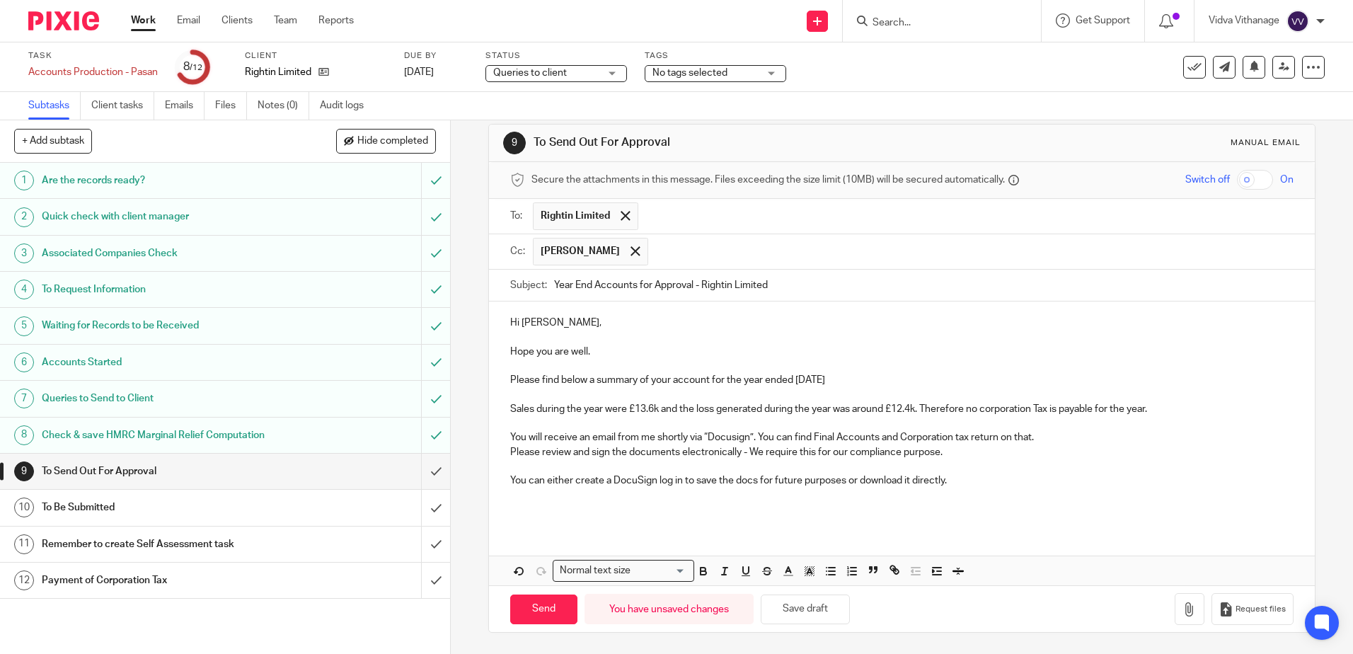
scroll to position [18, 0]
drag, startPoint x: 910, startPoint y: 378, endPoint x: 881, endPoint y: 381, distance: 29.2
click at [872, 377] on p "Please find below a summary of your account for the year ended 31st December 20…" at bounding box center [901, 380] width 783 height 14
drag, startPoint x: 614, startPoint y: 394, endPoint x: 621, endPoint y: 396, distance: 7.4
click at [616, 394] on p at bounding box center [901, 395] width 783 height 14
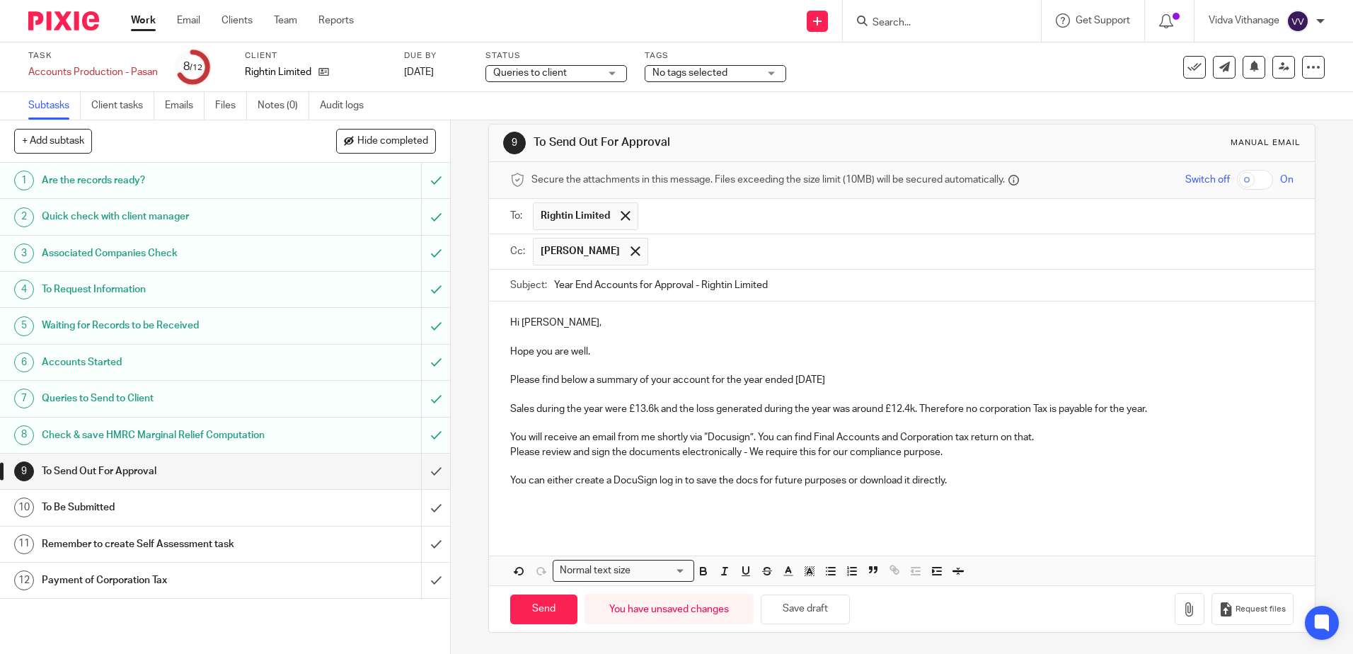
click at [647, 413] on p "Sales during the year were £13.6k and the loss generated during the year was ar…" at bounding box center [901, 409] width 783 height 14
drag, startPoint x: 991, startPoint y: 403, endPoint x: 989, endPoint y: 429, distance: 26.3
click at [990, 403] on p "Sales during the year were £13.6k and the loss generated during the year was ar…" at bounding box center [901, 409] width 783 height 14
click at [318, 77] on icon at bounding box center [323, 72] width 11 height 11
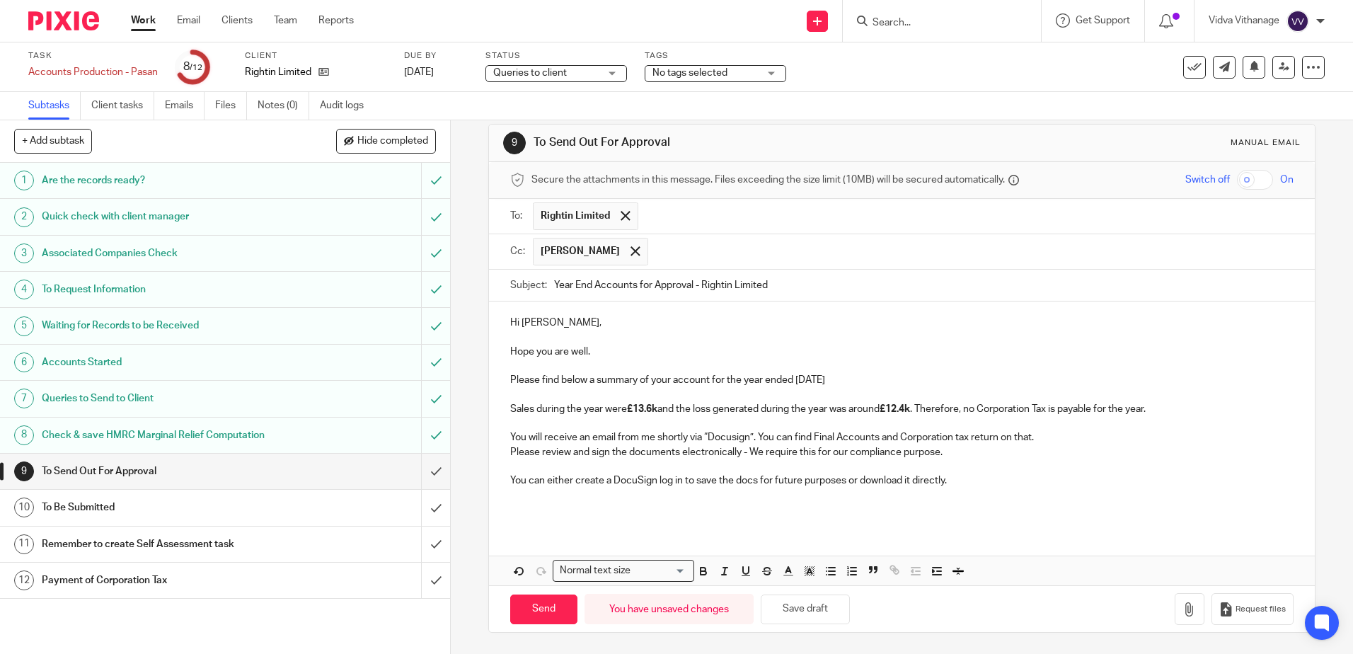
click at [904, 388] on p at bounding box center [901, 395] width 783 height 14
click at [895, 377] on p "Please find below a summary of your account for the year ended 31st December 20…" at bounding box center [901, 380] width 783 height 14
click at [534, 606] on input "Send" at bounding box center [543, 609] width 67 height 30
click at [562, 71] on span "Queries to client" at bounding box center [530, 73] width 74 height 10
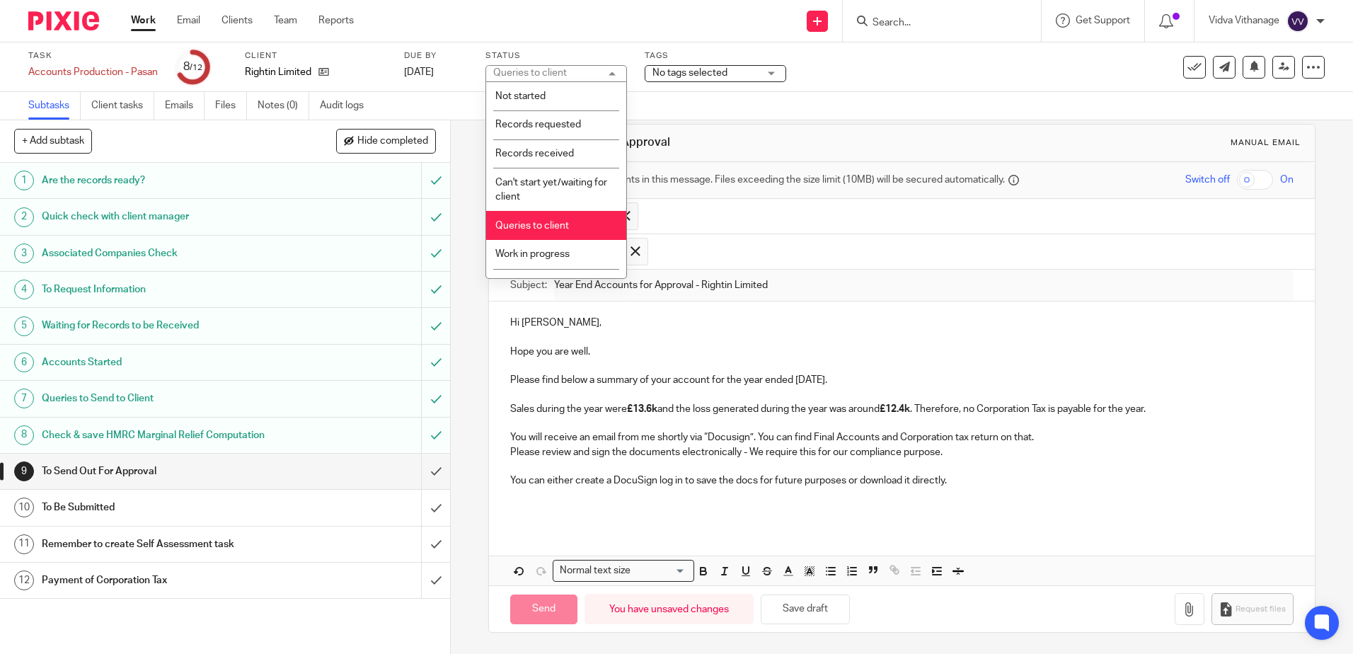
type input "Sent"
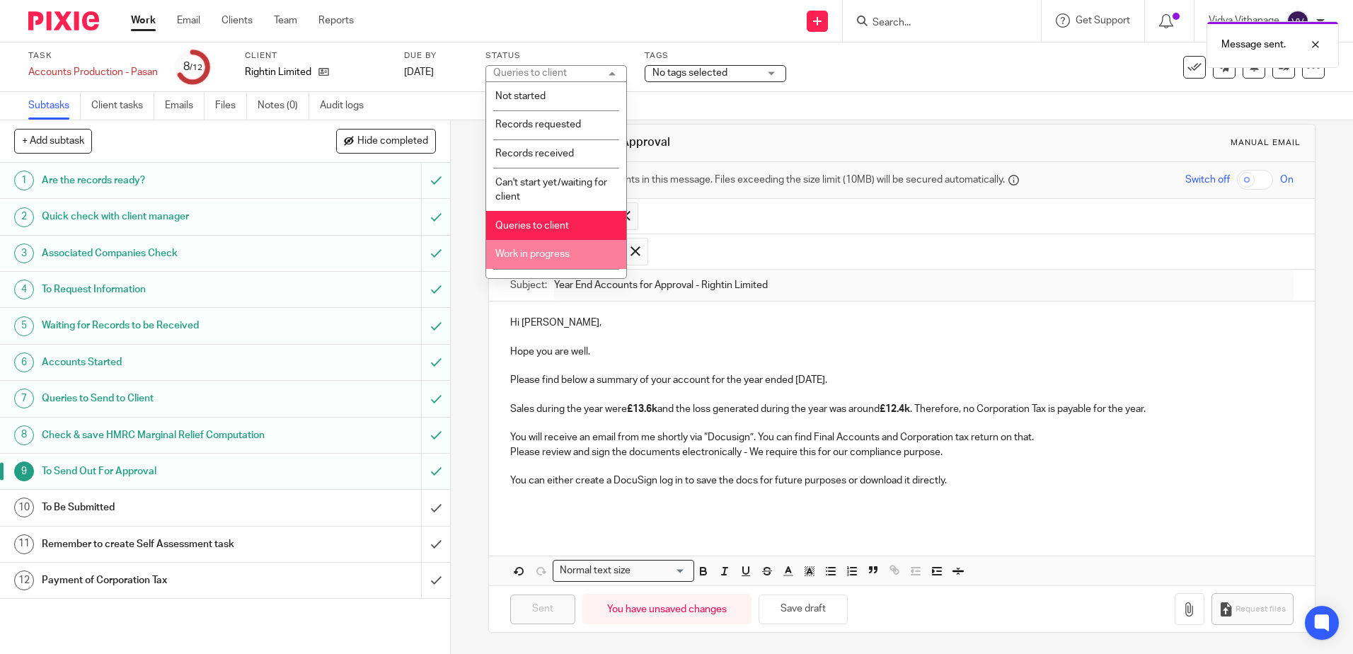
scroll to position [105, 0]
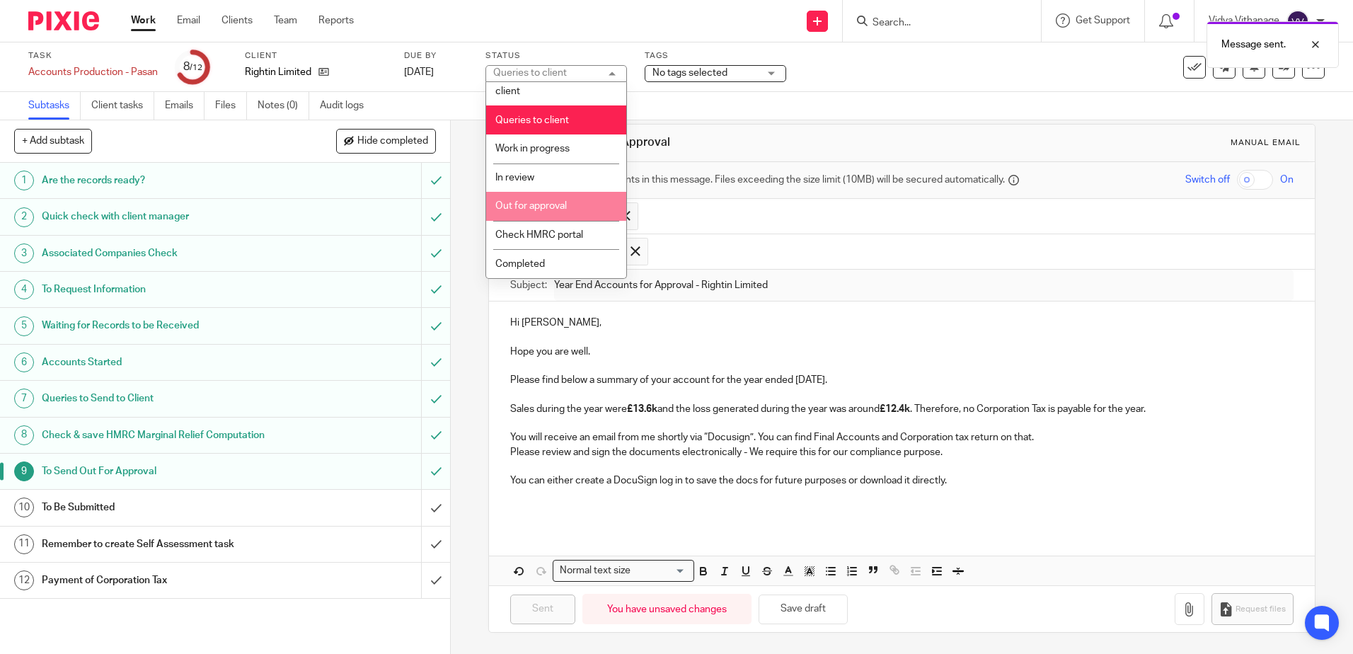
click at [558, 205] on span "Out for approval" at bounding box center [530, 206] width 71 height 10
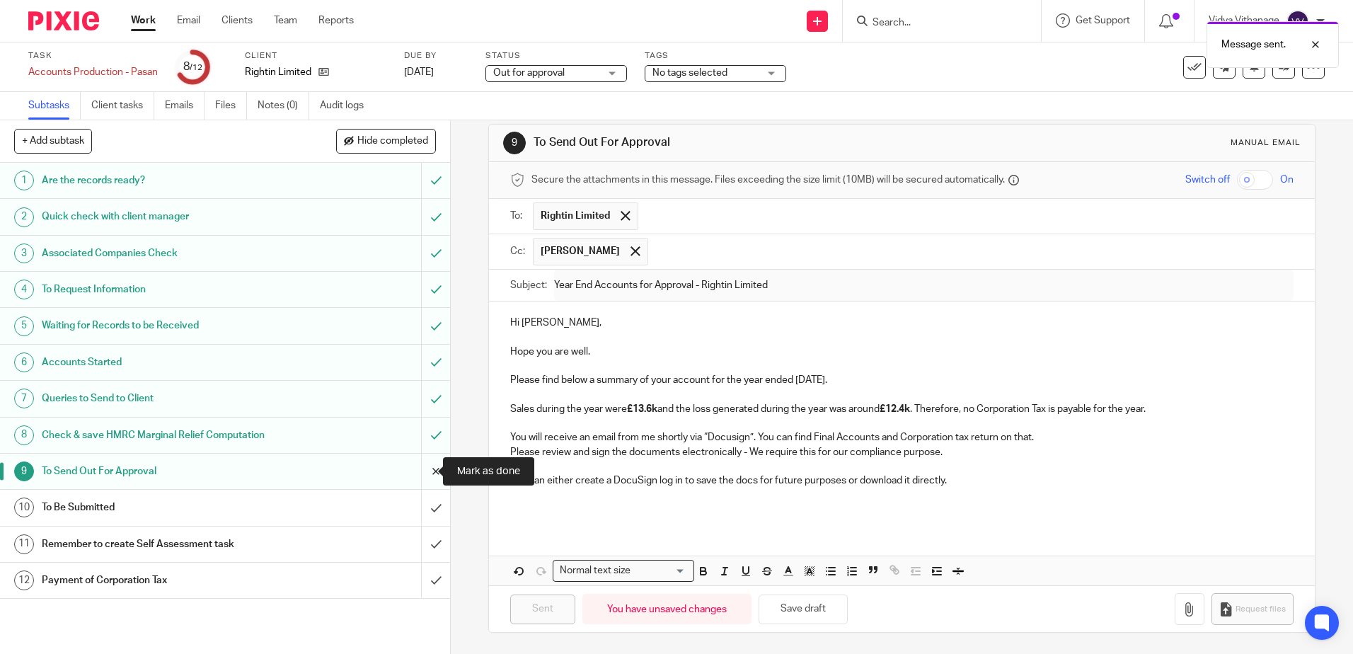
click at [427, 482] on input "submit" at bounding box center [225, 471] width 450 height 35
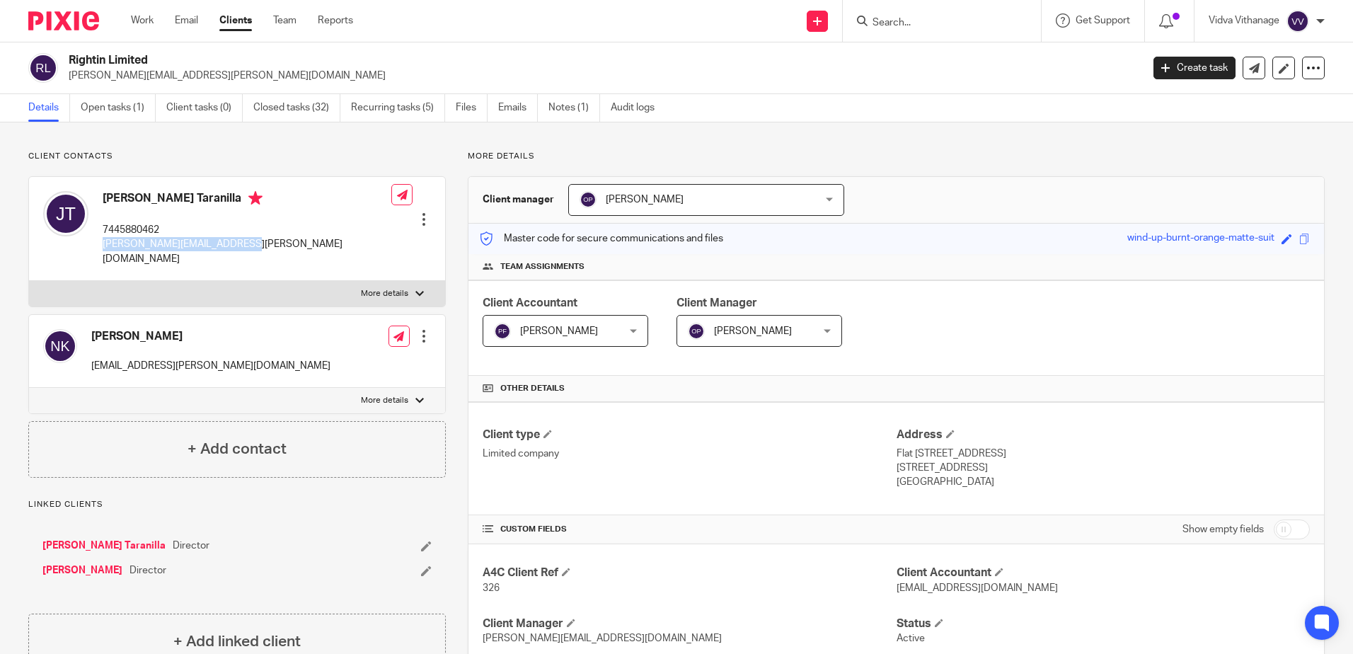
drag, startPoint x: 198, startPoint y: 248, endPoint x: 99, endPoint y: 249, distance: 99.1
click at [99, 249] on div "[PERSON_NAME] Taranilla 7445880462 [PERSON_NAME][EMAIL_ADDRESS][PERSON_NAME][DO…" at bounding box center [237, 229] width 416 height 104
copy p "[PERSON_NAME][EMAIL_ADDRESS][PERSON_NAME][DOMAIN_NAME]"
drag, startPoint x: 229, startPoint y: 193, endPoint x: 98, endPoint y: 195, distance: 130.9
click at [98, 195] on div "[PERSON_NAME] Taranilla 7445880462 [PERSON_NAME][EMAIL_ADDRESS][PERSON_NAME][DO…" at bounding box center [217, 228] width 348 height 89
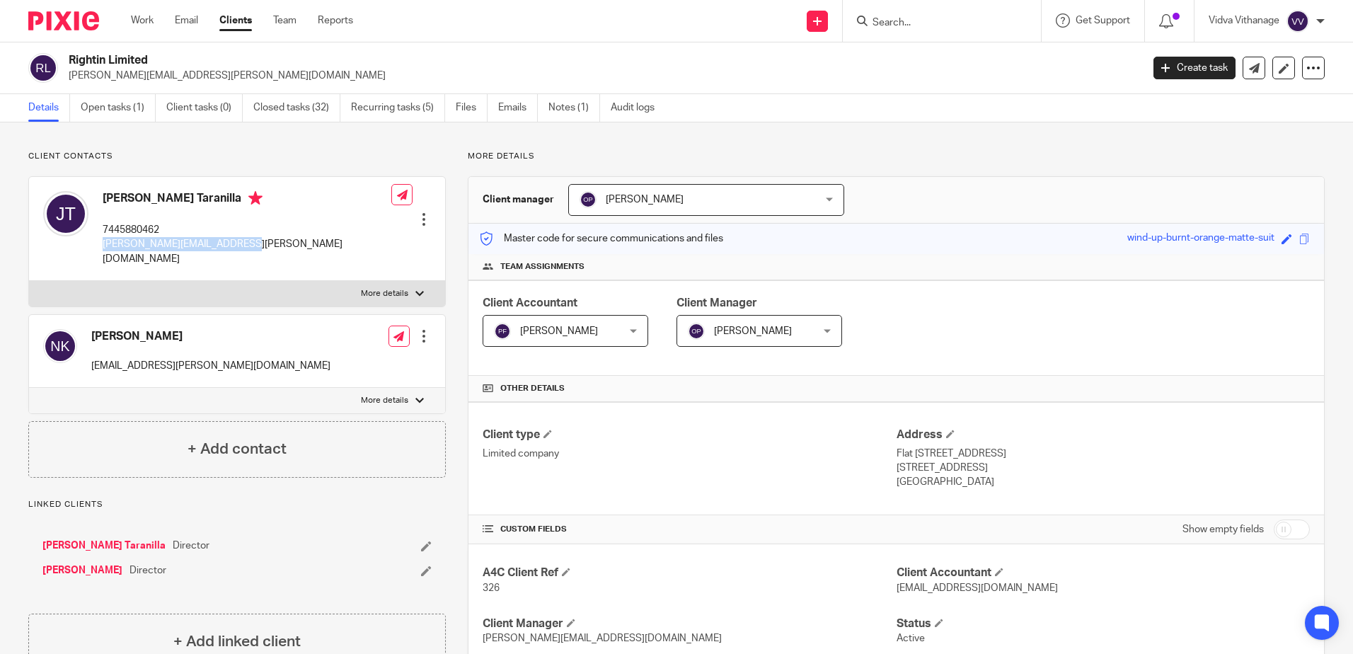
copy h4 "[PERSON_NAME] Taranilla"
